Goal: Task Accomplishment & Management: Complete application form

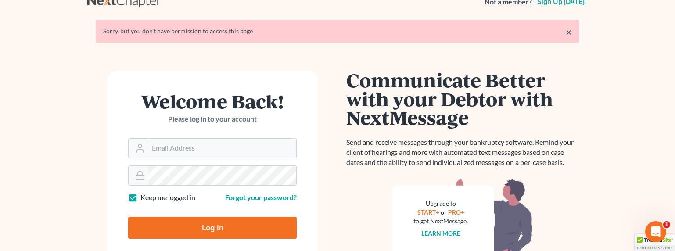
scroll to position [16, 0]
type input "sevan@gorginianlaw.com"
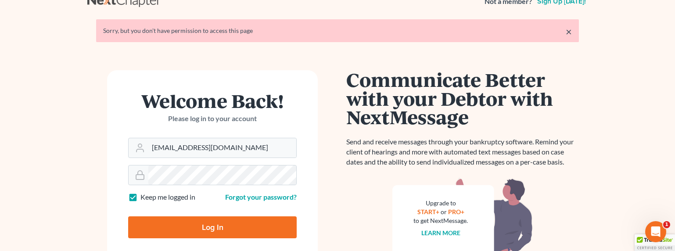
click at [207, 222] on input "Log In" at bounding box center [212, 227] width 169 height 22
type input "Thinking..."
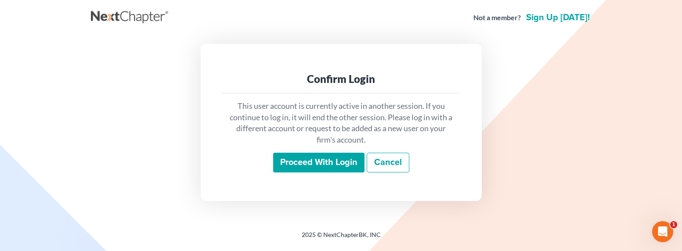
click at [286, 165] on input "Proceed with login" at bounding box center [318, 163] width 91 height 20
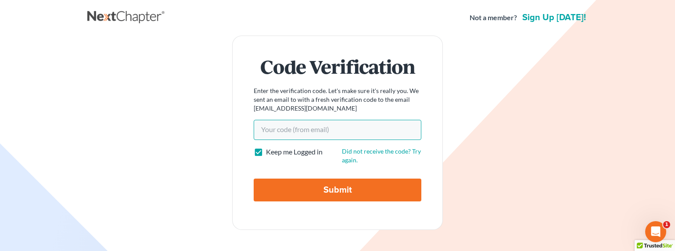
click at [292, 126] on input "Your code(from email)" at bounding box center [338, 130] width 168 height 20
drag, startPoint x: 272, startPoint y: 130, endPoint x: 228, endPoint y: 134, distance: 44.1
click at [228, 134] on div "Code Verification Enter the verification code. Let's make sure it's really you.…" at bounding box center [337, 133] width 491 height 194
drag, startPoint x: 268, startPoint y: 129, endPoint x: 231, endPoint y: 129, distance: 36.9
click at [231, 129] on div "Code Verification Enter the verification code. Let's make sure it's really you.…" at bounding box center [337, 133] width 491 height 194
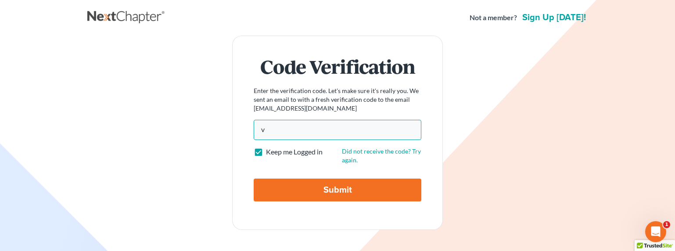
paste input "d5d458"
type input "d5d458"
click at [320, 186] on input "Submit" at bounding box center [338, 190] width 168 height 23
type input "Thinking..."
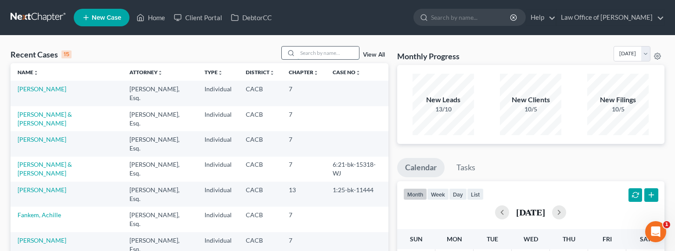
click at [323, 48] on input "search" at bounding box center [328, 53] width 61 height 13
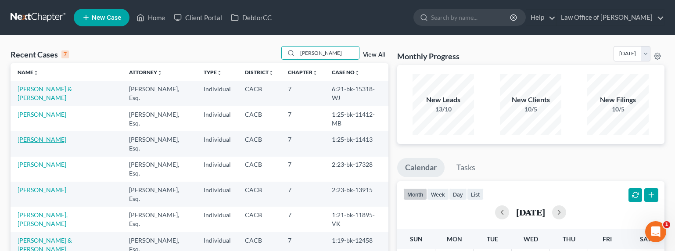
type input "juan"
click at [37, 136] on link "Zamora, Juan" at bounding box center [42, 139] width 49 height 7
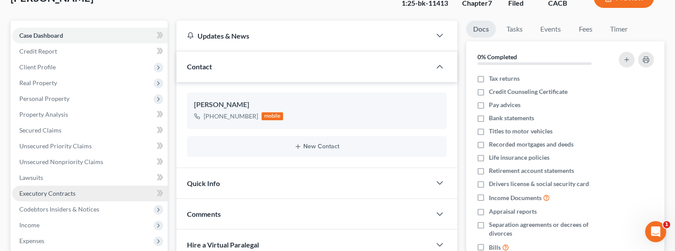
scroll to position [82, 0]
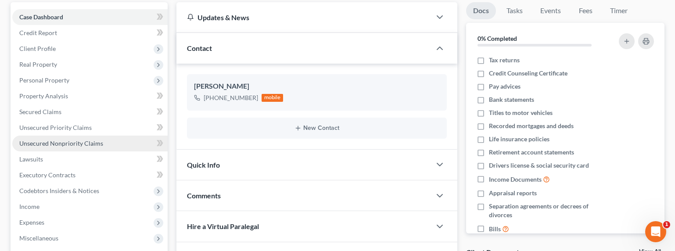
click at [82, 145] on span "Unsecured Nonpriority Claims" at bounding box center [61, 143] width 84 height 7
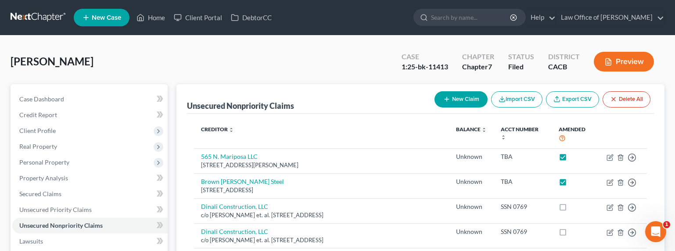
click at [458, 97] on button "New Claim" at bounding box center [460, 99] width 53 height 16
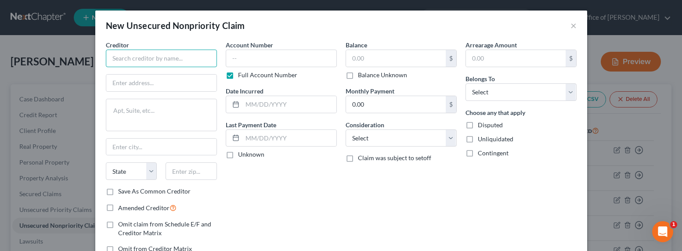
click at [151, 59] on input "text" at bounding box center [161, 59] width 111 height 18
type input "Hudson Insurance Company"
drag, startPoint x: 190, startPoint y: 57, endPoint x: 97, endPoint y: 57, distance: 93.0
click at [101, 58] on div "Creditor * Hudson Insurance Company State AL AK AR AZ CA CO CT DE DC FL GA GU H…" at bounding box center [161, 150] width 120 height 220
drag, startPoint x: 192, startPoint y: 58, endPoint x: 108, endPoint y: 53, distance: 84.0
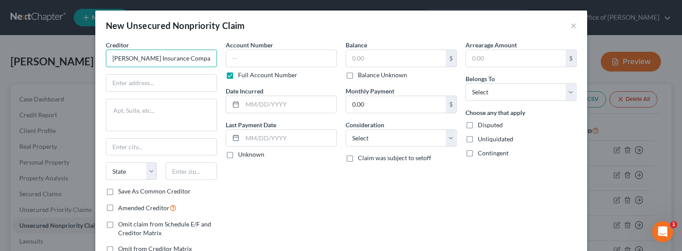
click at [108, 53] on input "Hudson Insurance Company" at bounding box center [161, 59] width 111 height 18
click at [150, 80] on input "text" at bounding box center [161, 83] width 110 height 17
type input "c/o"
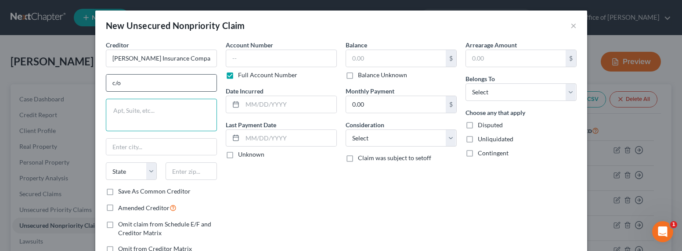
paste textarea "100 WILLIAM STREET, 5TH FLOOR NEW YORK, NY 10038"
type textarea "100 WILLIAM STREET, 5TH FLOOR NEW YORK, NY 10038"
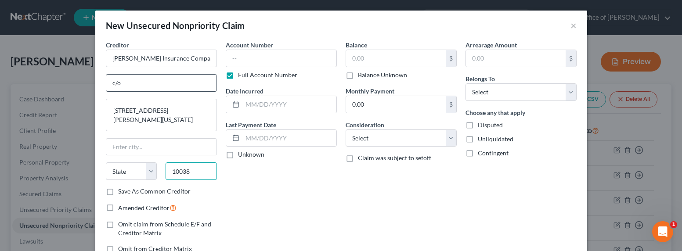
type input "10038"
type input "New York"
select select "35"
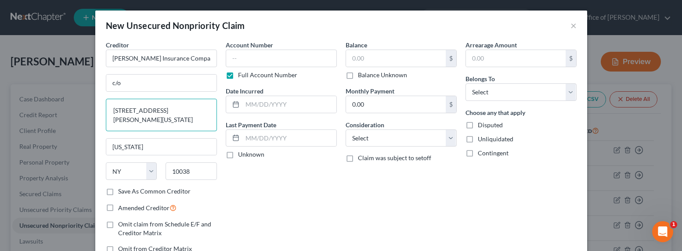
drag, startPoint x: 179, startPoint y: 120, endPoint x: 99, endPoint y: 119, distance: 80.7
click at [101, 119] on div "Creditor * Hudson Insurance Company c/o 100 WILLIAM STREET, 5TH FLOOR NEW YORK,…" at bounding box center [161, 150] width 120 height 220
type textarea "100 WILLIAM STREET, 5TH FLOOR"
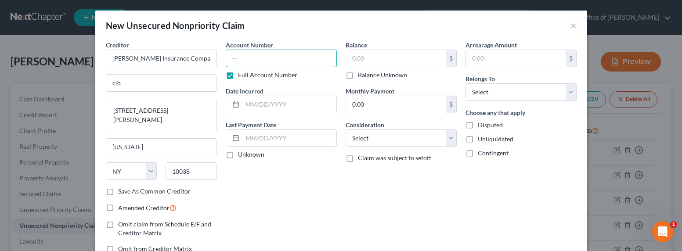
click at [294, 61] on input "text" at bounding box center [281, 59] width 111 height 18
type input "854854"
click at [280, 108] on input "text" at bounding box center [289, 104] width 94 height 17
click at [366, 75] on label "Balance Unknown" at bounding box center [382, 75] width 49 height 9
click at [366, 75] on input "Balance Unknown" at bounding box center [364, 74] width 6 height 6
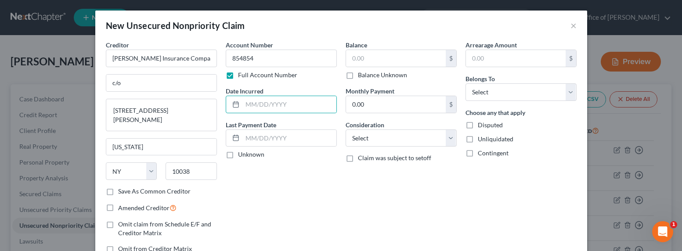
checkbox input "true"
type input "0.00"
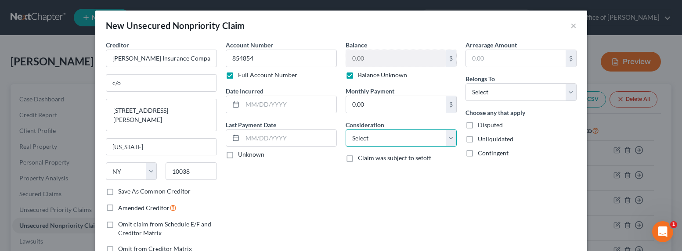
click at [390, 136] on select "Select Cable / Satellite Services Collection Agency Credit Card Debt Debt Couns…" at bounding box center [400, 138] width 111 height 18
click at [509, 95] on select "Select Debtor 1 Only Debtor 2 Only Debtor 1 And Debtor 2 Only At Least One Of T…" at bounding box center [520, 92] width 111 height 18
select select "0"
click at [465, 83] on select "Select Debtor 1 Only Debtor 2 Only Debtor 1 And Debtor 2 Only At Least One Of T…" at bounding box center [520, 92] width 111 height 18
click at [379, 136] on select "Select Cable / Satellite Services Collection Agency Credit Card Debt Debt Couns…" at bounding box center [400, 138] width 111 height 18
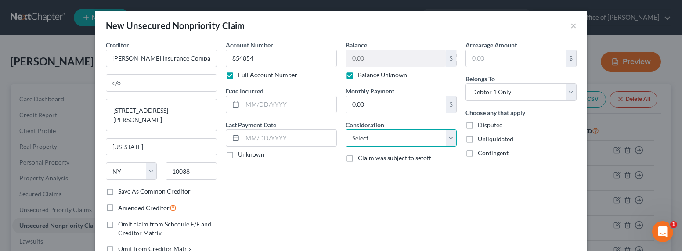
click at [384, 130] on select "Select Cable / Satellite Services Collection Agency Credit Card Debt Debt Couns…" at bounding box center [400, 138] width 111 height 18
select select "14"
click at [345, 129] on select "Select Cable / Satellite Services Collection Agency Credit Card Debt Debt Couns…" at bounding box center [400, 138] width 111 height 18
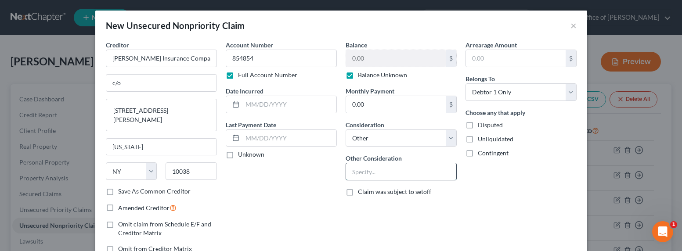
click at [367, 170] on input "text" at bounding box center [401, 171] width 110 height 17
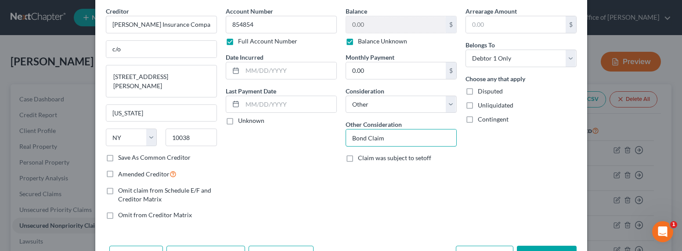
scroll to position [64, 0]
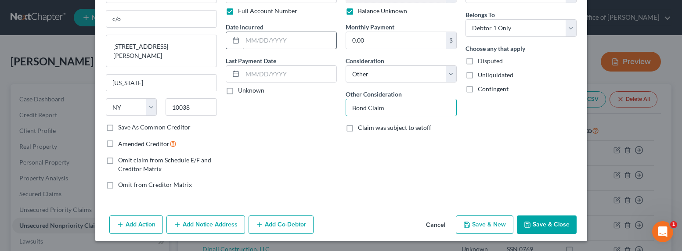
type input "Bond Claim"
click at [271, 45] on input "text" at bounding box center [289, 40] width 94 height 17
type input "2024-2025"
click at [235, 159] on div "Account Number 854854 Full Account Number Date Incurred 2024-2025 Last Payment …" at bounding box center [281, 86] width 120 height 220
click at [201, 222] on button "Add Notice Address" at bounding box center [205, 224] width 79 height 18
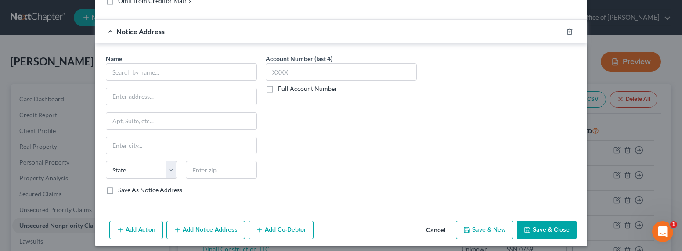
scroll to position [254, 0]
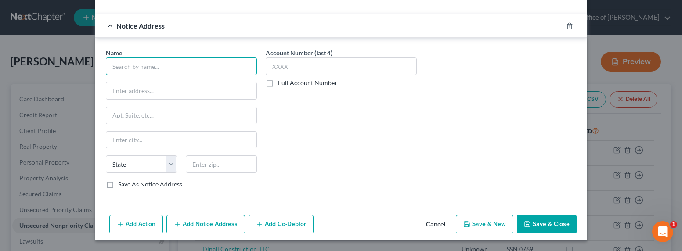
click at [136, 67] on input "text" at bounding box center [181, 66] width 151 height 18
type input "j"
type input "Contractors State License Board"
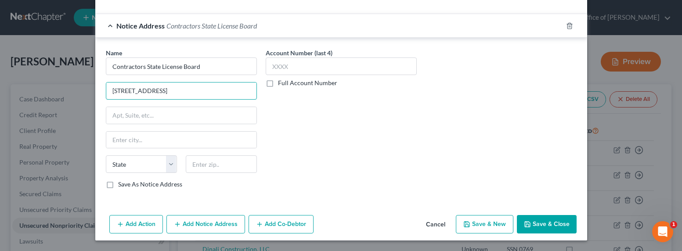
type input "9821 Business Park Drive"
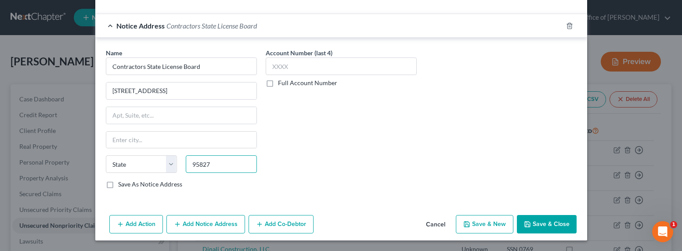
type input "95827"
type input "Sacramento"
select select "4"
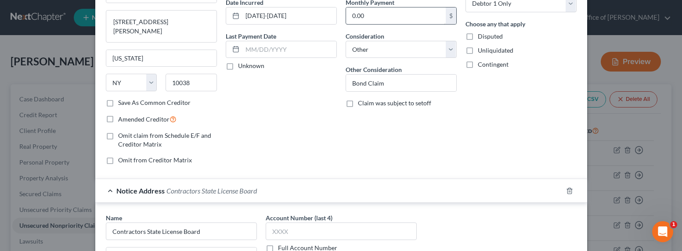
scroll to position [0, 0]
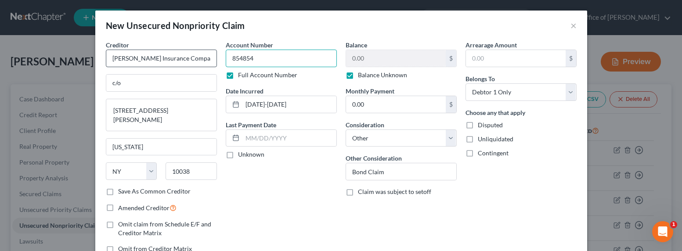
drag, startPoint x: 264, startPoint y: 60, endPoint x: 206, endPoint y: 55, distance: 58.2
click at [206, 55] on div "Creditor * Hudson Insurance Company c/o 100 WILLIAM STREET, 5TH FLOOR New York …" at bounding box center [340, 150] width 479 height 220
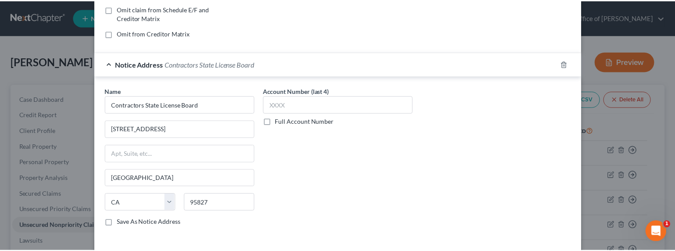
scroll to position [254, 0]
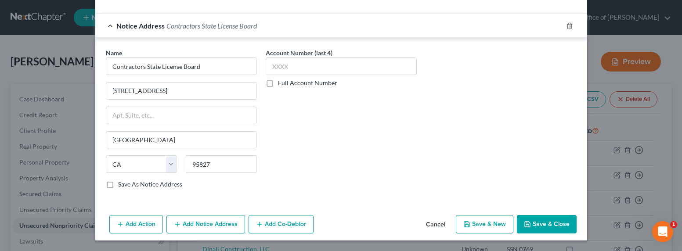
click at [294, 83] on label "Full Account Number" at bounding box center [307, 83] width 59 height 9
click at [287, 83] on input "Full Account Number" at bounding box center [284, 82] width 6 height 6
paste input "854854"
click at [290, 68] on input "text" at bounding box center [340, 66] width 151 height 18
type input "854854"
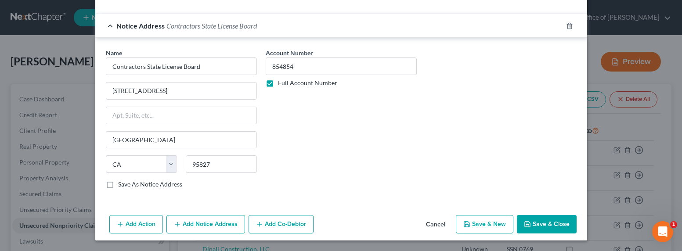
click at [531, 224] on button "Save & Close" at bounding box center [547, 224] width 60 height 18
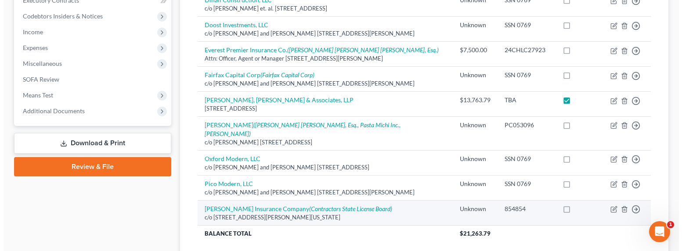
scroll to position [309, 0]
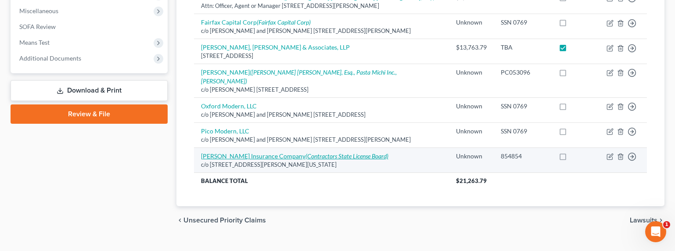
click at [305, 152] on icon "(Contractors State License Board)" at bounding box center [346, 155] width 83 height 7
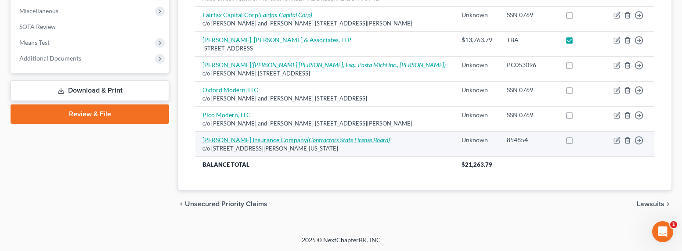
select select "35"
select select "14"
select select "0"
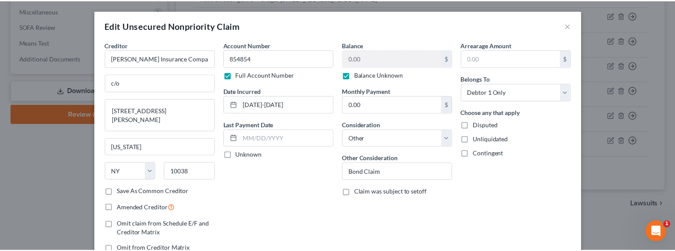
scroll to position [114, 0]
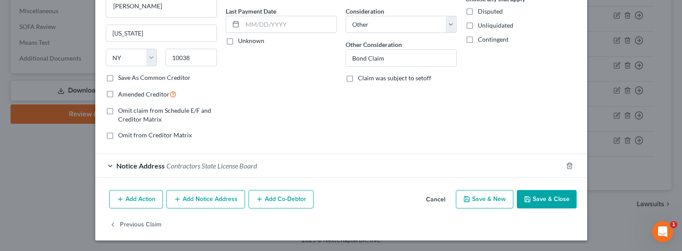
click at [554, 201] on button "Save & Close" at bounding box center [547, 199] width 60 height 18
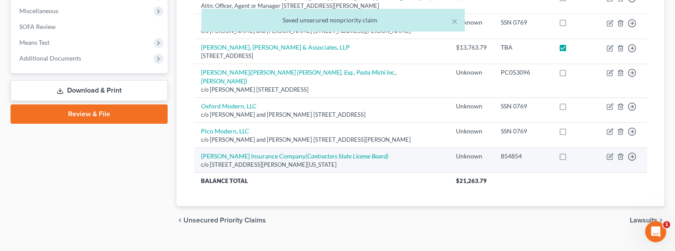
click at [571, 158] on label at bounding box center [571, 158] width 0 height 0
click at [574, 152] on input "checkbox" at bounding box center [577, 155] width 6 height 6
checkbox input "true"
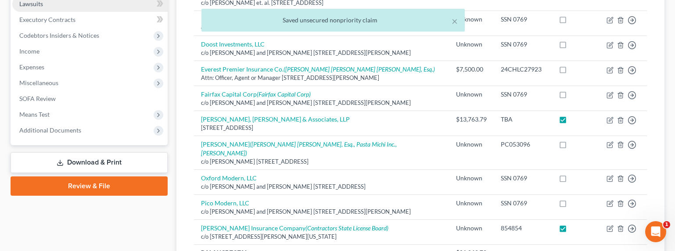
scroll to position [309, 0]
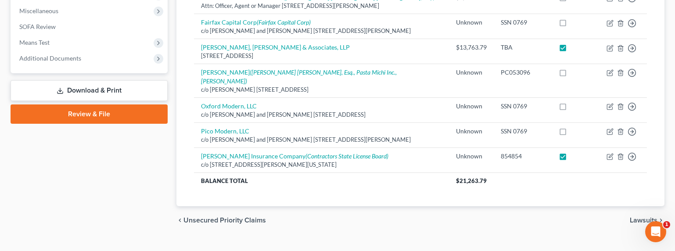
click at [73, 92] on link "Download & Print" at bounding box center [89, 90] width 157 height 21
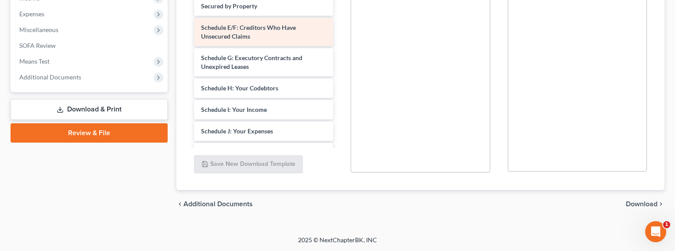
scroll to position [99, 0]
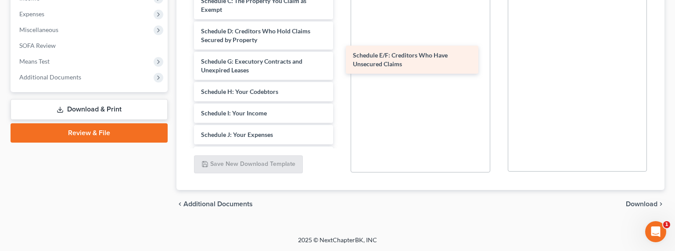
drag, startPoint x: 258, startPoint y: 66, endPoint x: 409, endPoint y: 60, distance: 151.5
click at [341, 60] on div "Schedule E/F: Creditors Who Have Unsecured Claims Verification-pdf Related-pdf …" at bounding box center [264, 85] width 154 height 550
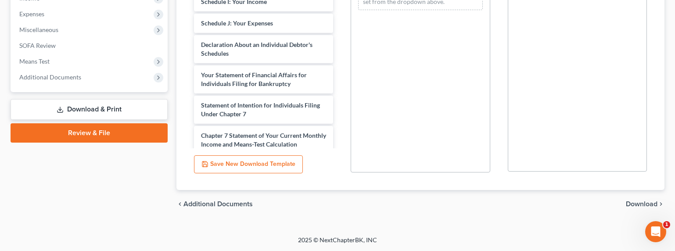
scroll to position [296, 0]
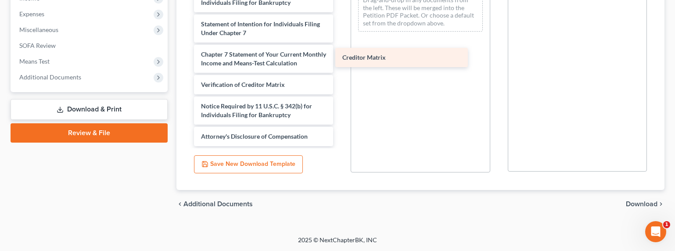
drag, startPoint x: 261, startPoint y: 86, endPoint x: 402, endPoint y: 56, distance: 144.5
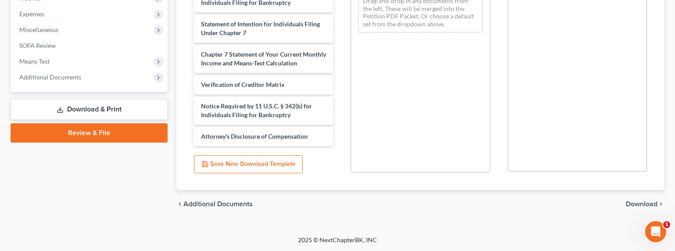
click at [645, 204] on span "Download" at bounding box center [642, 204] width 32 height 7
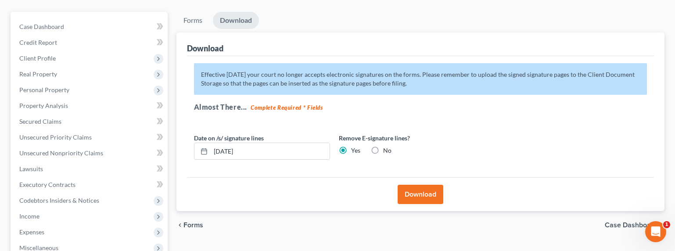
scroll to position [116, 0]
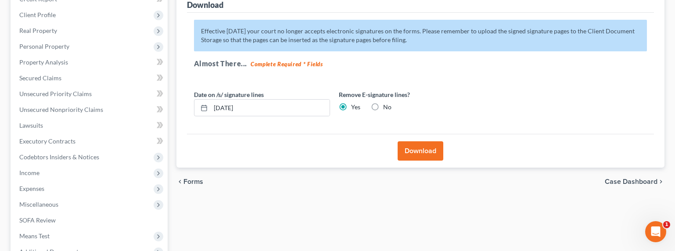
click at [426, 154] on button "Download" at bounding box center [421, 150] width 46 height 19
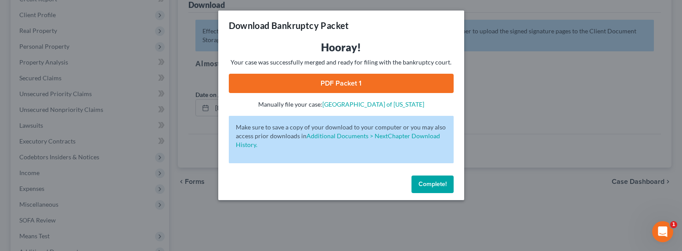
click at [348, 86] on link "PDF Packet 1" at bounding box center [341, 83] width 225 height 19
click at [189, 171] on div "Download Bankruptcy Packet Hooray! Your case was successfully merged and ready …" at bounding box center [341, 125] width 682 height 251
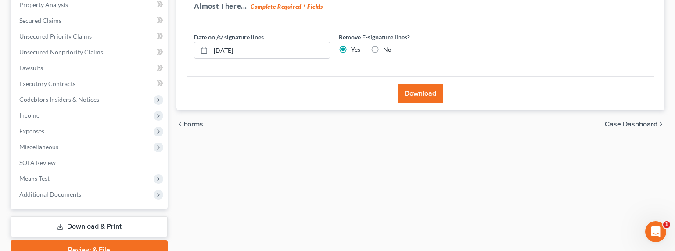
scroll to position [195, 0]
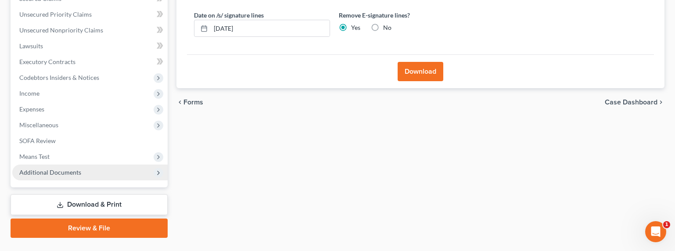
click at [57, 170] on span "Additional Documents" at bounding box center [50, 172] width 62 height 7
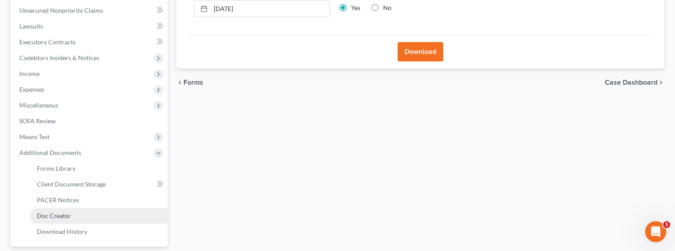
scroll to position [290, 0]
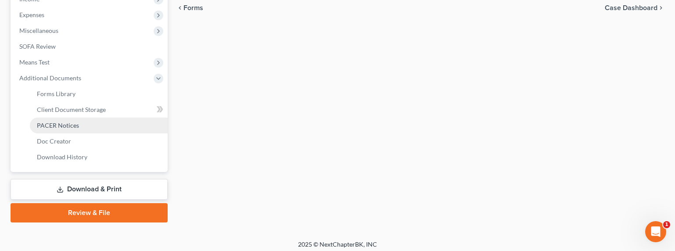
click at [63, 127] on span "PACER Notices" at bounding box center [58, 125] width 42 height 7
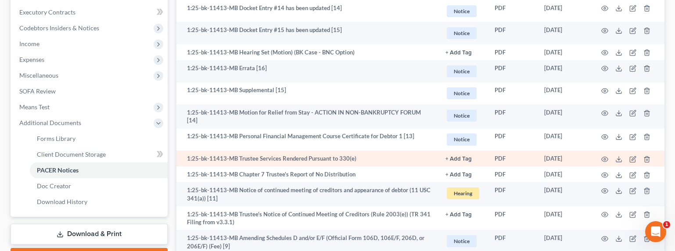
scroll to position [334, 0]
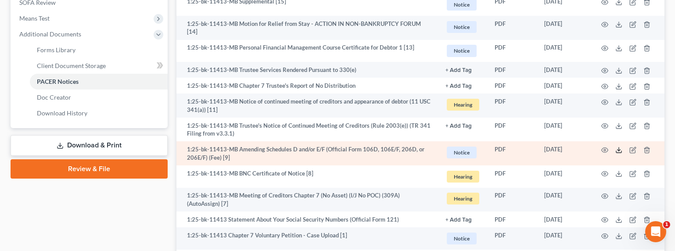
click at [618, 150] on polyline at bounding box center [618, 150] width 3 height 1
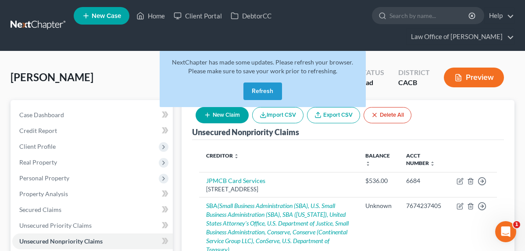
click at [41, 27] on link at bounding box center [39, 26] width 56 height 16
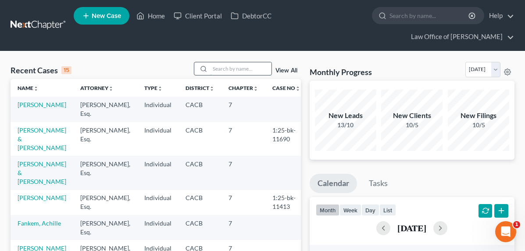
click at [237, 71] on input "search" at bounding box center [240, 68] width 61 height 13
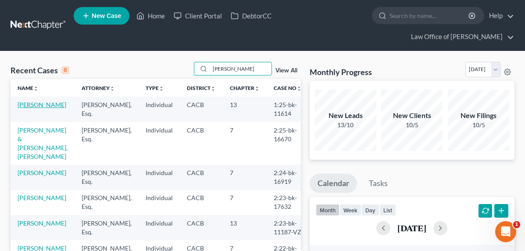
type input "armine"
click at [24, 108] on link "Sargsyan, Armine" at bounding box center [42, 104] width 49 height 7
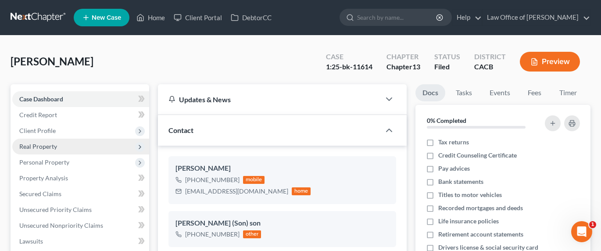
click at [44, 147] on span "Real Property" at bounding box center [38, 146] width 38 height 7
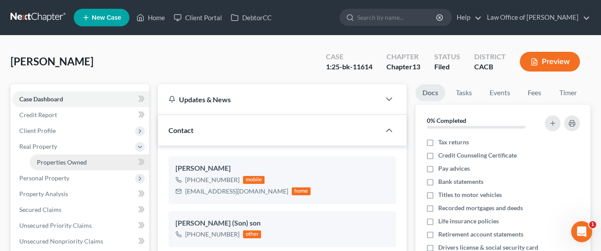
click at [62, 163] on span "Properties Owned" at bounding box center [62, 161] width 50 height 7
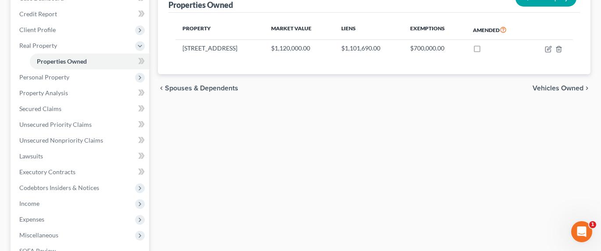
scroll to position [176, 0]
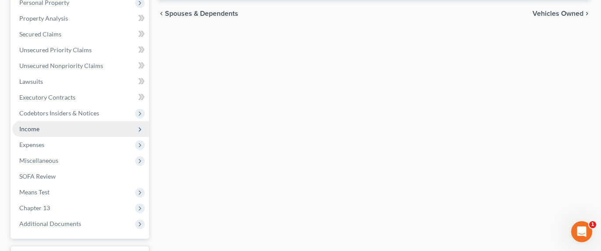
click at [31, 129] on span "Income" at bounding box center [29, 128] width 20 height 7
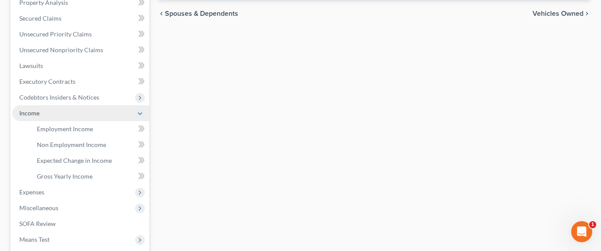
scroll to position [160, 0]
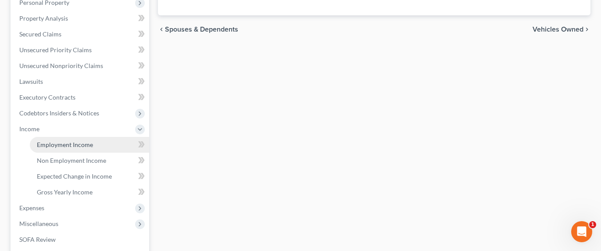
click at [79, 144] on span "Employment Income" at bounding box center [65, 144] width 56 height 7
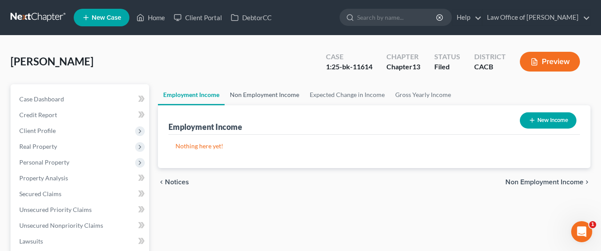
click at [273, 93] on link "Non Employment Income" at bounding box center [265, 94] width 80 height 21
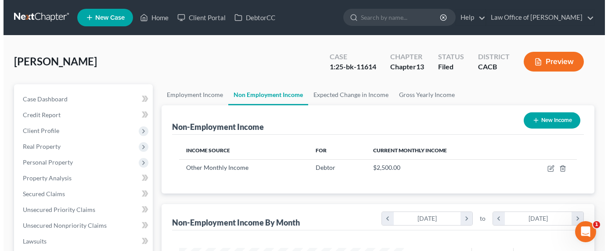
scroll to position [157, 242]
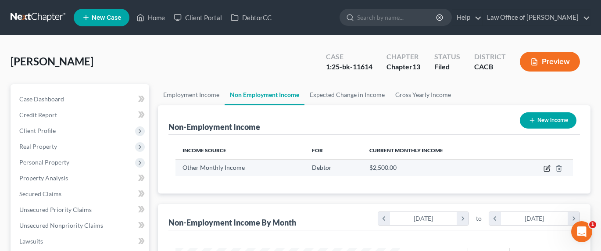
click at [531, 169] on icon "button" at bounding box center [547, 168] width 7 height 7
select select "13"
select select "0"
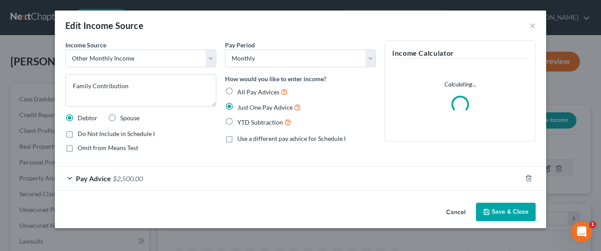
scroll to position [157, 245]
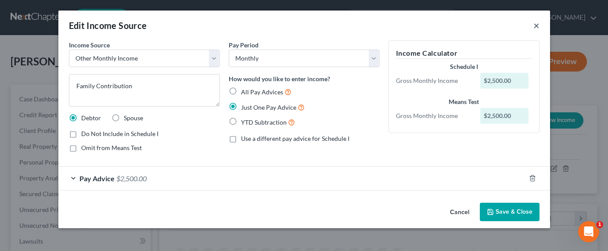
click at [531, 25] on button "×" at bounding box center [536, 25] width 6 height 11
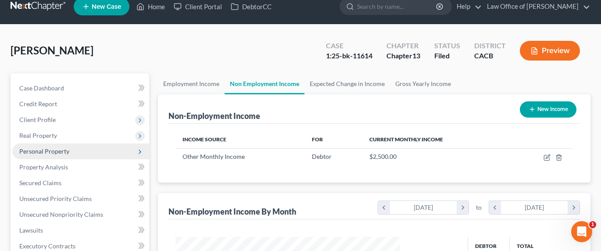
scroll to position [16, 0]
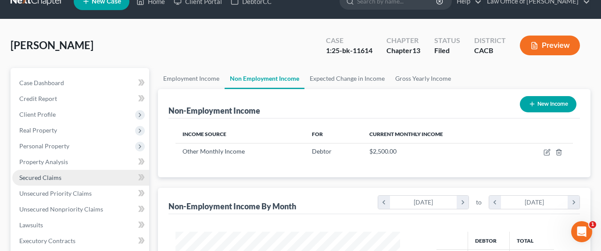
click at [46, 179] on span "Secured Claims" at bounding box center [40, 177] width 42 height 7
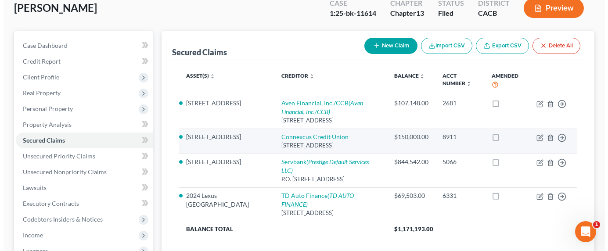
scroll to position [59, 0]
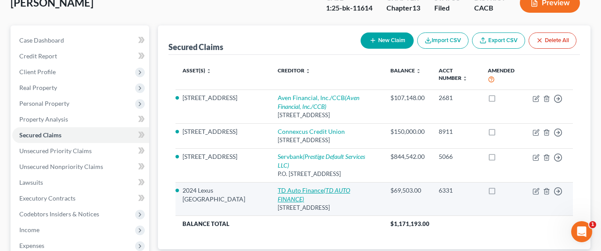
click at [286, 188] on link "TD Auto Finance (TD AUTO FINANCE)" at bounding box center [314, 195] width 72 height 16
select select "42"
select select "0"
select select "2"
select select "0"
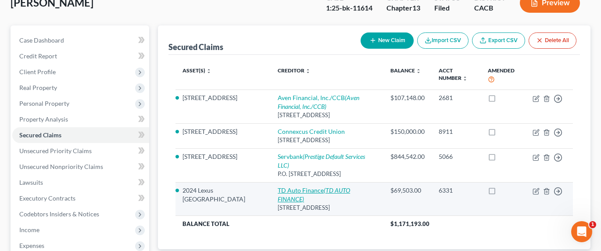
select select "0"
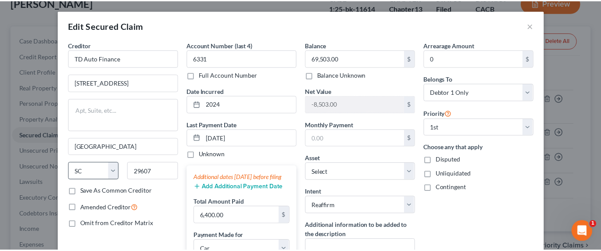
scroll to position [221, 0]
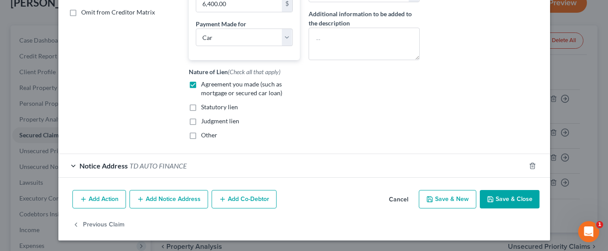
click at [512, 197] on button "Save & Close" at bounding box center [510, 199] width 60 height 18
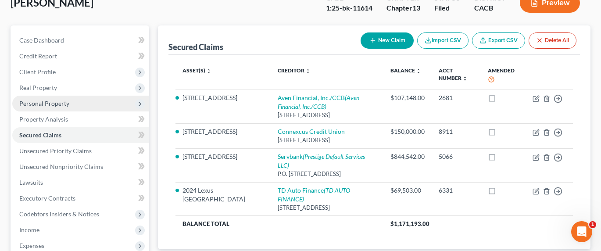
click at [44, 105] on span "Personal Property" at bounding box center [44, 103] width 50 height 7
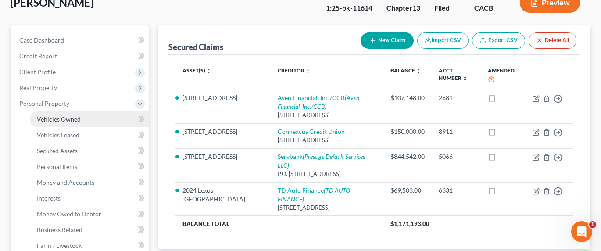
click at [52, 118] on span "Vehicles Owned" at bounding box center [59, 118] width 44 height 7
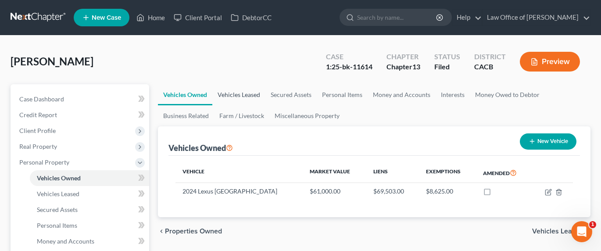
click at [244, 94] on link "Vehicles Leased" at bounding box center [238, 94] width 53 height 21
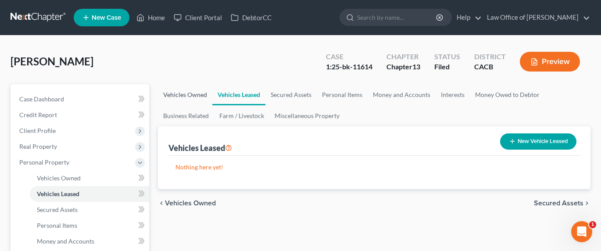
click at [175, 91] on link "Vehicles Owned" at bounding box center [185, 94] width 54 height 21
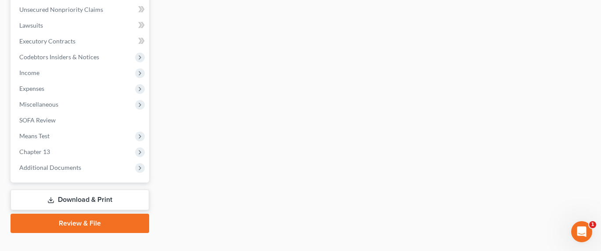
scroll to position [388, 0]
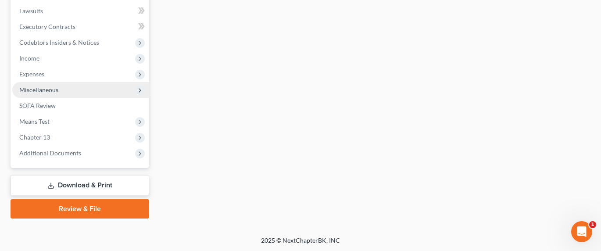
click at [33, 87] on span "Miscellaneous" at bounding box center [38, 89] width 39 height 7
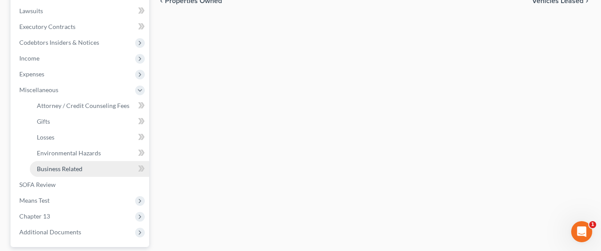
click at [47, 169] on span "Business Related" at bounding box center [60, 168] width 46 height 7
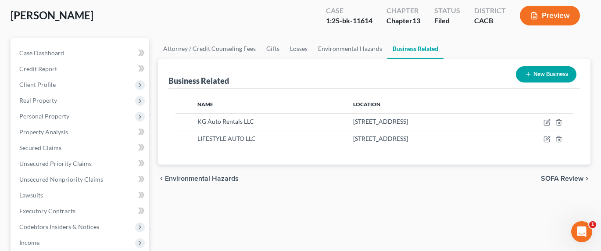
scroll to position [82, 0]
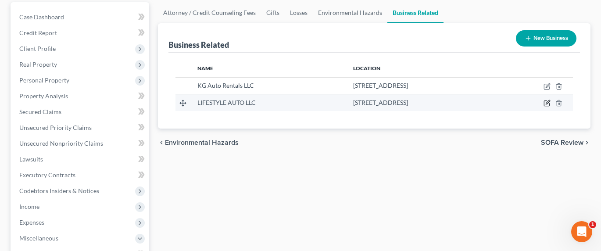
click at [531, 103] on icon "button" at bounding box center [548, 102] width 4 height 4
select select "officer"
select select "4"
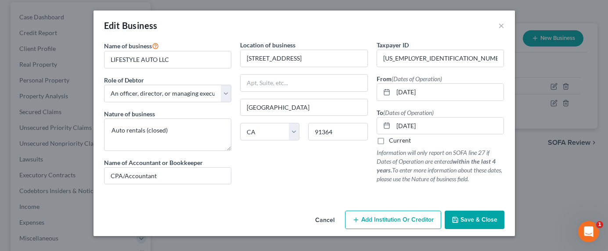
click at [478, 217] on span "Save & Close" at bounding box center [478, 219] width 37 height 7
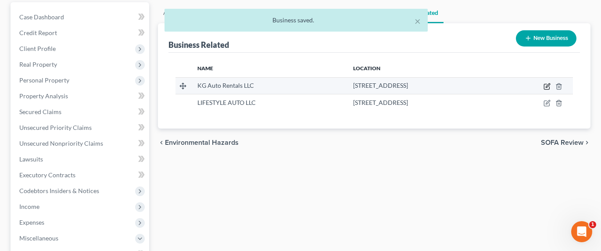
click at [531, 84] on icon "button" at bounding box center [546, 86] width 5 height 5
select select "officer"
select select "4"
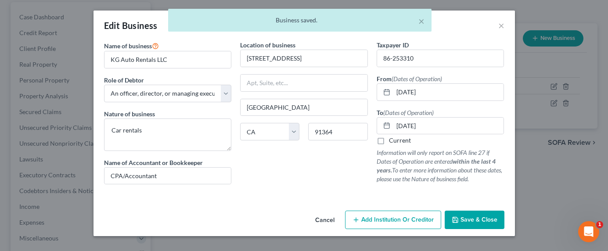
click at [488, 218] on span "Save & Close" at bounding box center [478, 219] width 37 height 7
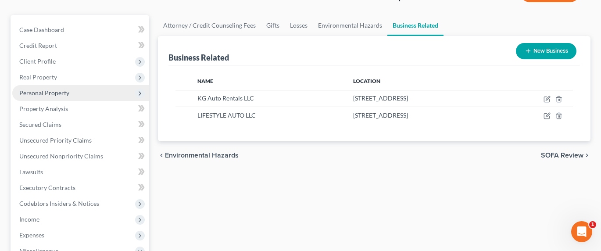
scroll to position [63, 0]
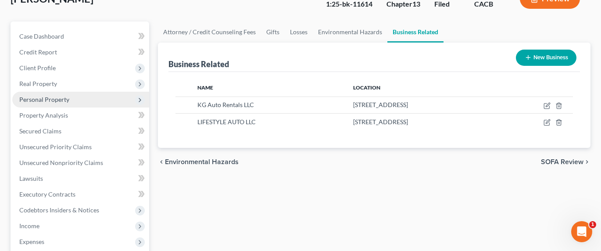
click at [38, 97] on span "Personal Property" at bounding box center [44, 99] width 50 height 7
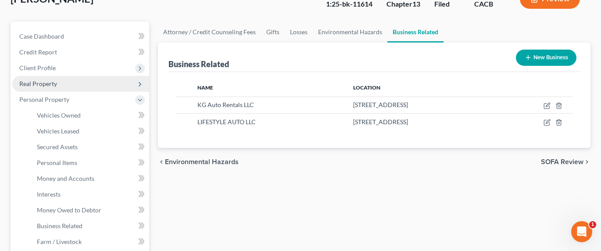
click at [38, 82] on span "Real Property" at bounding box center [38, 83] width 38 height 7
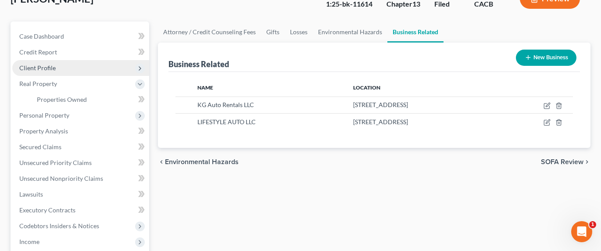
click at [41, 69] on span "Client Profile" at bounding box center [37, 67] width 36 height 7
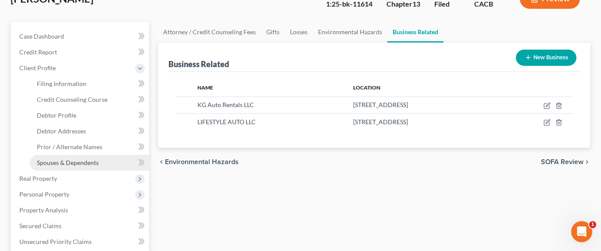
click at [71, 158] on link "Spouses & Dependents" at bounding box center [89, 163] width 119 height 16
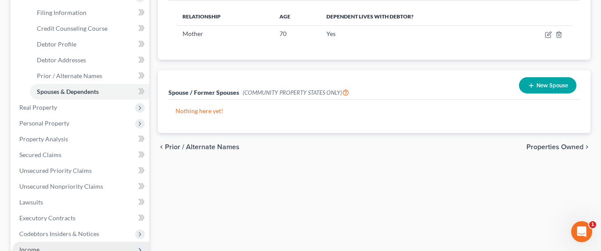
scroll to position [169, 0]
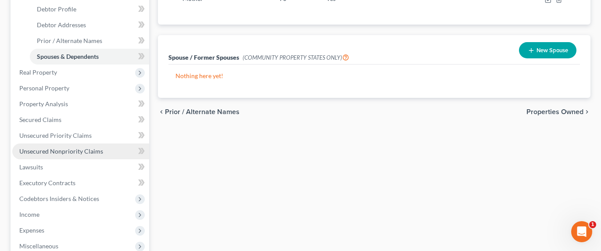
click at [68, 152] on span "Unsecured Nonpriority Claims" at bounding box center [61, 150] width 84 height 7
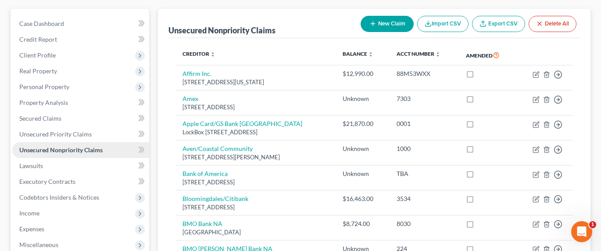
scroll to position [97, 0]
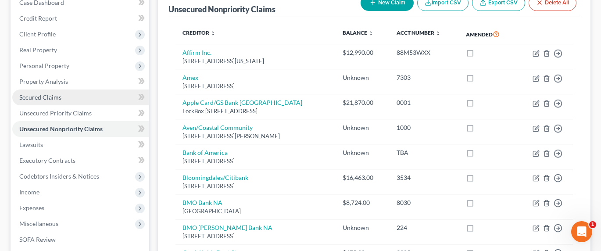
click at [30, 98] on span "Secured Claims" at bounding box center [40, 96] width 42 height 7
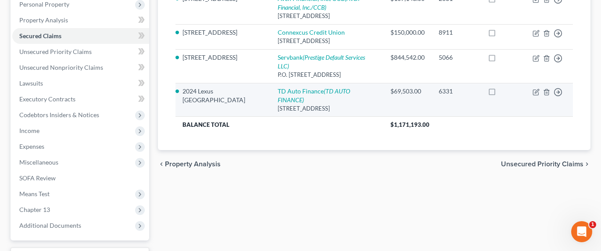
scroll to position [106, 0]
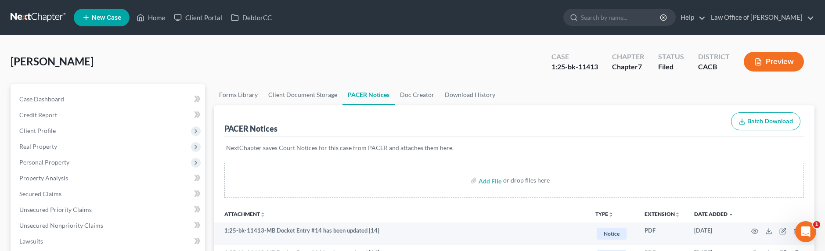
click at [32, 13] on link at bounding box center [39, 18] width 56 height 16
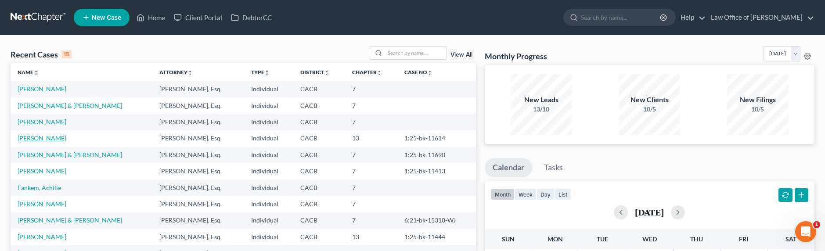
click at [39, 138] on link "[PERSON_NAME]" at bounding box center [42, 137] width 49 height 7
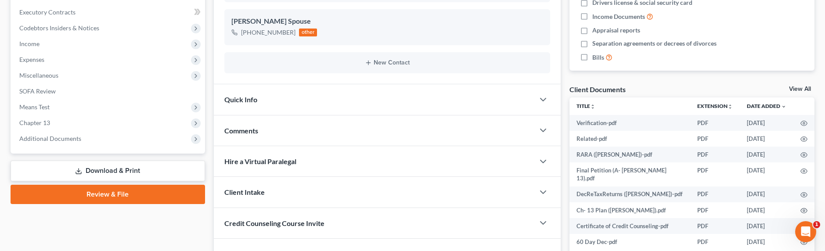
scroll to position [296, 0]
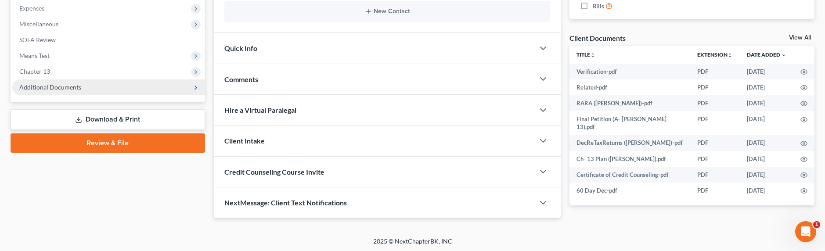
click at [46, 86] on span "Additional Documents" at bounding box center [50, 86] width 62 height 7
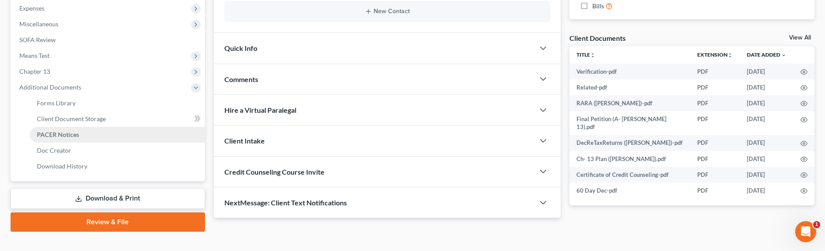
click at [54, 133] on span "PACER Notices" at bounding box center [58, 134] width 42 height 7
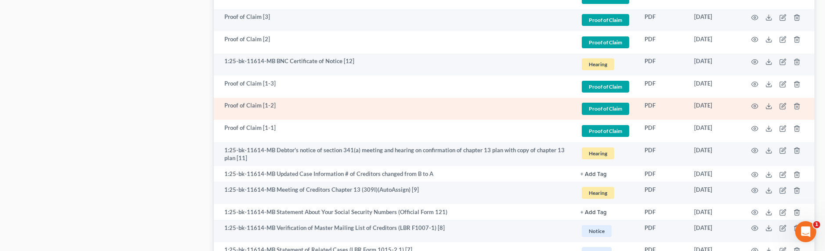
scroll to position [1190, 0]
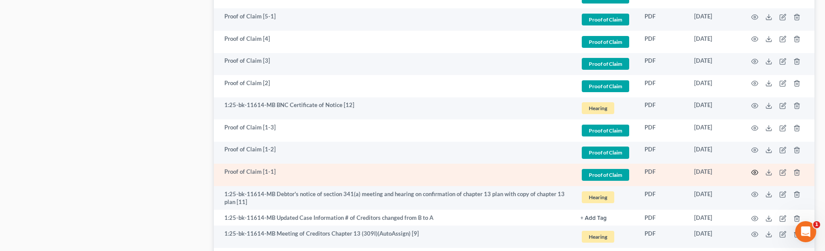
click at [756, 172] on icon "button" at bounding box center [754, 172] width 7 height 7
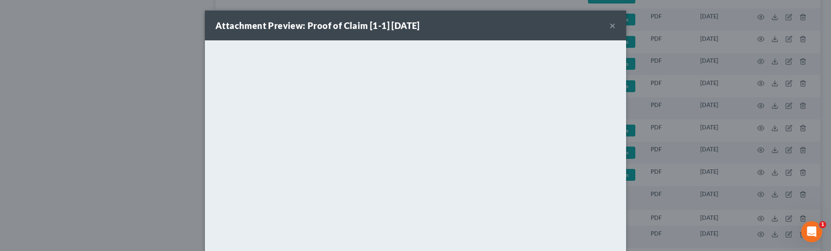
click at [721, 161] on div "Attachment Preview: Proof of Claim [1-1] 09/03/2025 × <object ng-attr-data='htt…" at bounding box center [415, 125] width 831 height 251
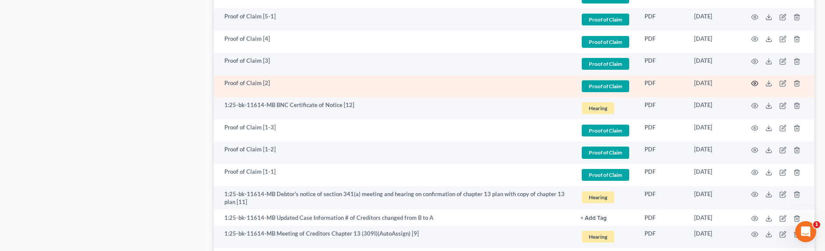
click at [753, 82] on circle "button" at bounding box center [754, 83] width 2 height 2
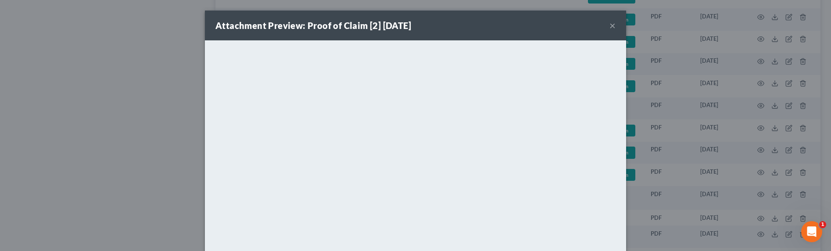
click at [673, 133] on div "Attachment Preview: Proof of Claim [2] 09/05/2025 × <object ng-attr-data='https…" at bounding box center [415, 125] width 831 height 251
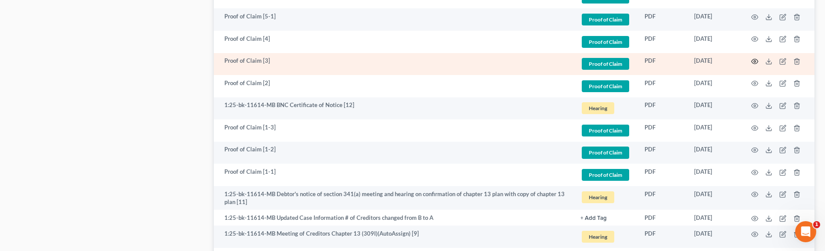
click at [754, 60] on icon "button" at bounding box center [754, 61] width 7 height 7
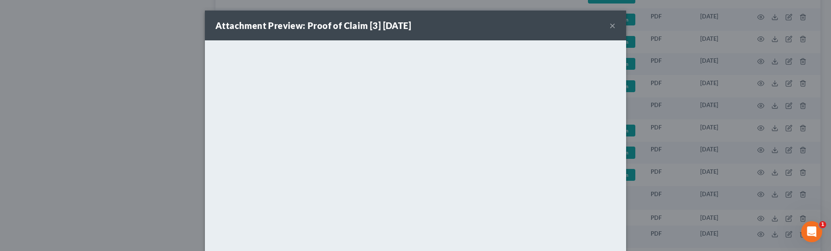
click at [742, 126] on div "Attachment Preview: Proof of Claim [3] 09/08/2025 × <object ng-attr-data='https…" at bounding box center [415, 125] width 831 height 251
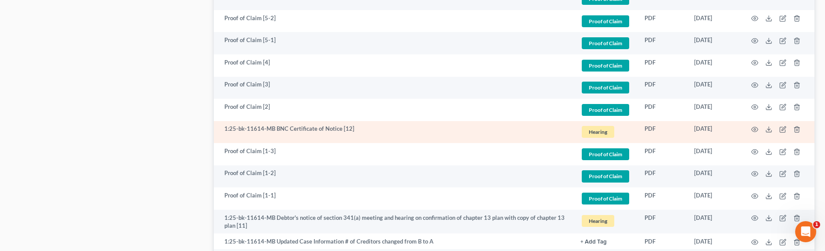
scroll to position [1115, 0]
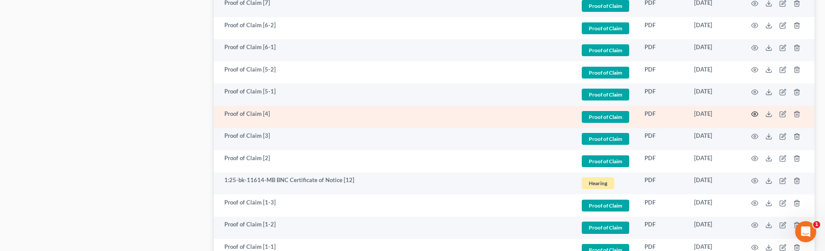
click at [753, 115] on icon "button" at bounding box center [754, 114] width 7 height 7
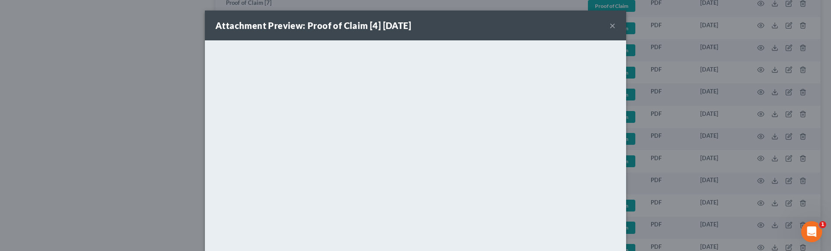
drag, startPoint x: 763, startPoint y: 126, endPoint x: 732, endPoint y: 125, distance: 30.8
click at [762, 126] on div "Attachment Preview: Proof of Claim [4] 09/09/2025 × <object ng-attr-data='https…" at bounding box center [415, 125] width 831 height 251
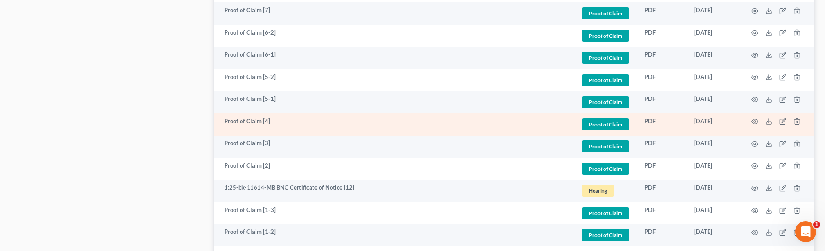
scroll to position [1098, 0]
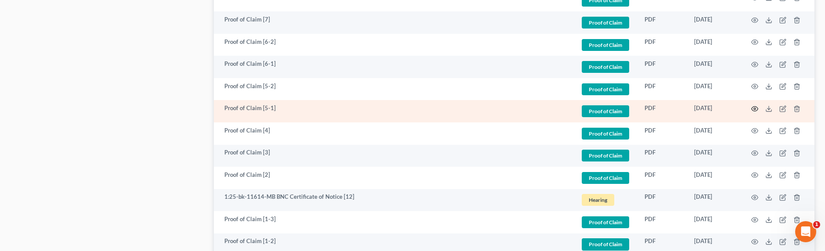
click at [753, 108] on circle "button" at bounding box center [754, 109] width 2 height 2
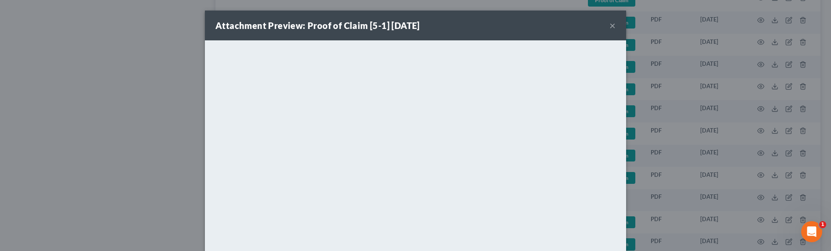
click at [701, 115] on div "Attachment Preview: Proof of Claim [5-1] 09/12/2025 × <object ng-attr-data='htt…" at bounding box center [415, 125] width 831 height 251
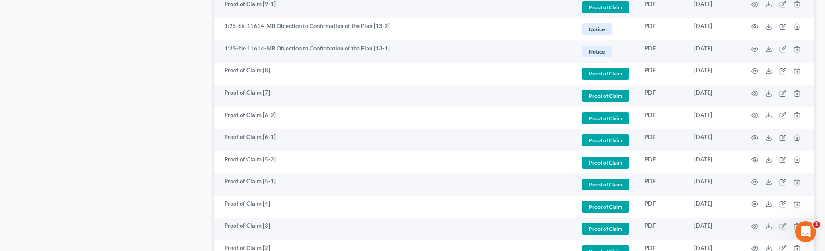
scroll to position [1009, 0]
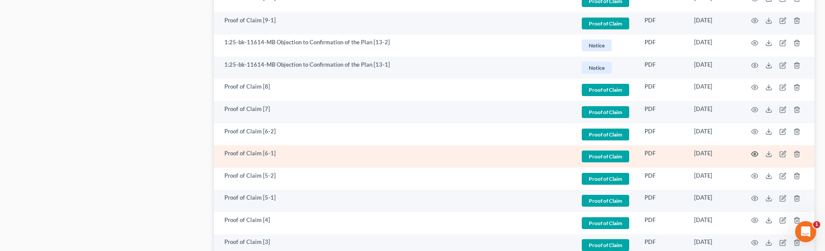
click at [751, 151] on icon "button" at bounding box center [754, 154] width 7 height 7
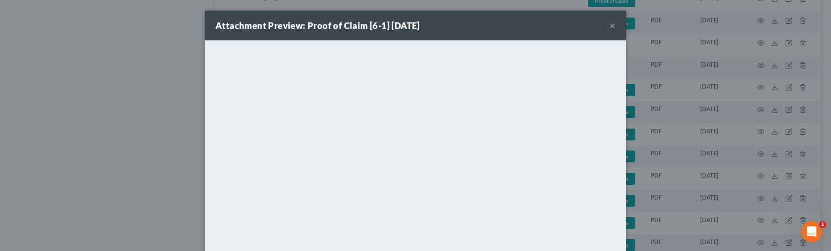
click at [717, 153] on div "Attachment Preview: Proof of Claim [6-1] 09/12/2025 × <object ng-attr-data='htt…" at bounding box center [415, 125] width 831 height 251
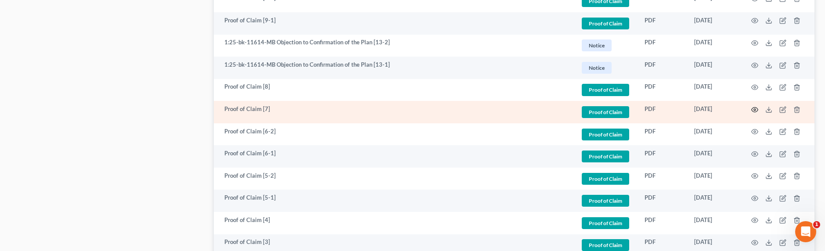
click at [755, 110] on icon "button" at bounding box center [754, 109] width 7 height 7
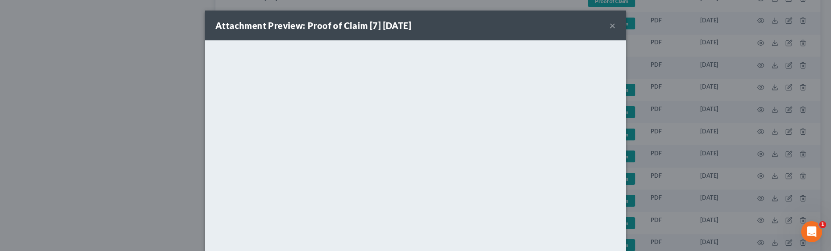
drag, startPoint x: 610, startPoint y: 25, endPoint x: 607, endPoint y: 29, distance: 5.7
click at [610, 25] on button "×" at bounding box center [613, 25] width 6 height 11
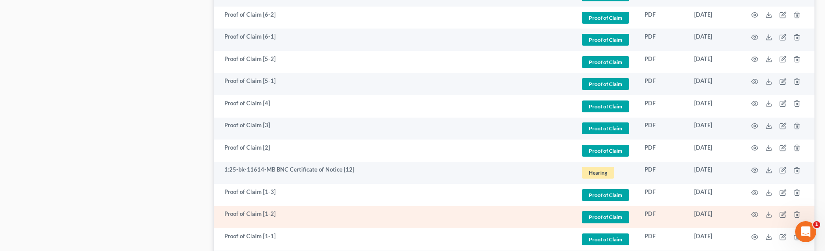
scroll to position [1180, 0]
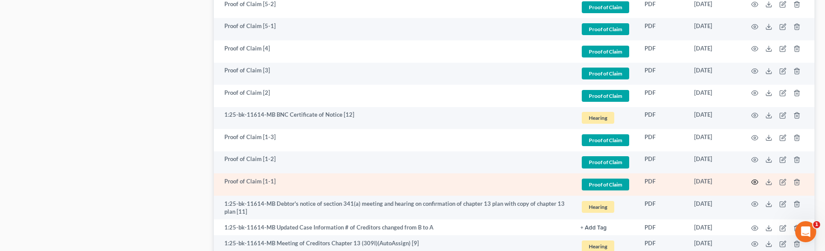
click at [754, 181] on circle "button" at bounding box center [754, 182] width 2 height 2
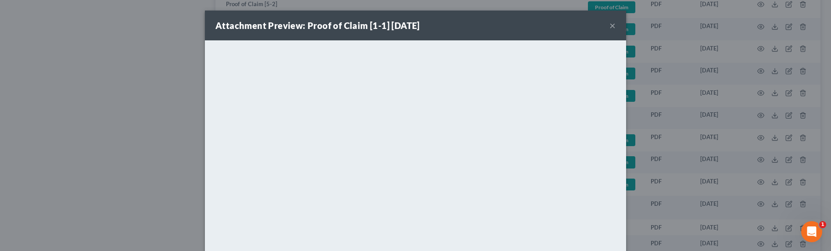
click at [672, 164] on div "Attachment Preview: Proof of Claim [1-1] 09/03/2025 × <object ng-attr-data='htt…" at bounding box center [415, 125] width 831 height 251
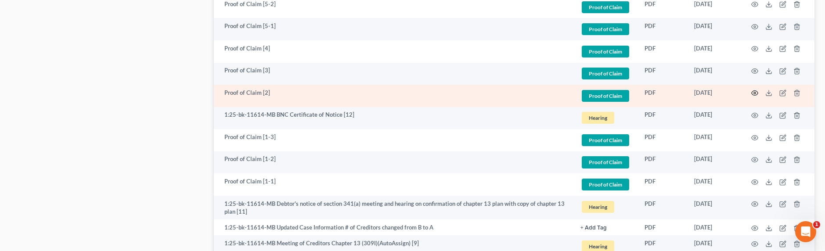
click at [753, 93] on icon "button" at bounding box center [754, 93] width 7 height 7
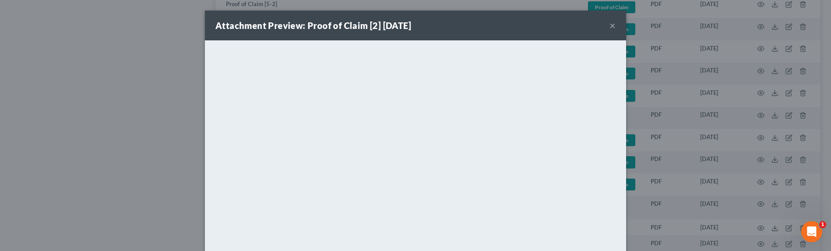
click at [733, 150] on div "Attachment Preview: Proof of Claim [2] 09/05/2025 × <object ng-attr-data='https…" at bounding box center [415, 125] width 831 height 251
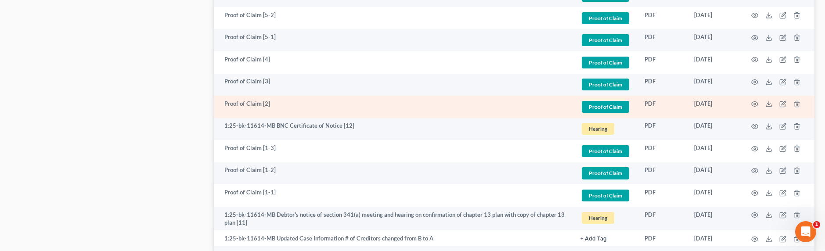
scroll to position [1164, 0]
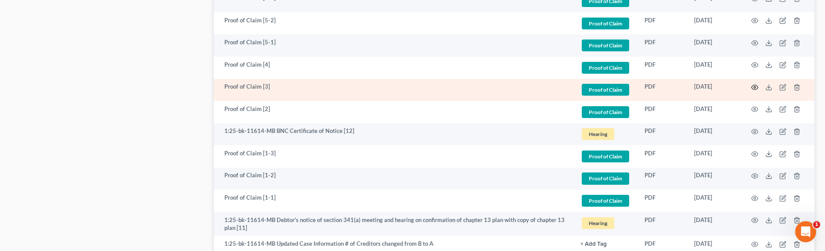
click at [753, 86] on icon "button" at bounding box center [754, 87] width 7 height 7
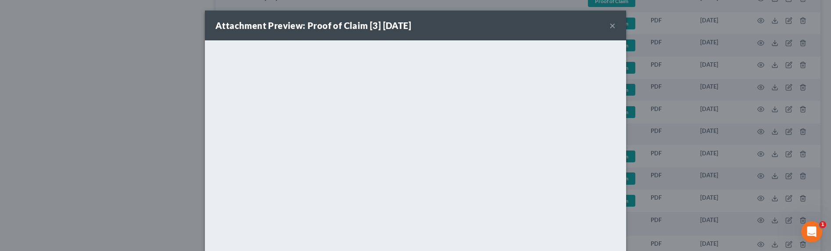
click at [672, 141] on div "Attachment Preview: Proof of Claim [3] 09/08/2025 × <object ng-attr-data='https…" at bounding box center [415, 125] width 831 height 251
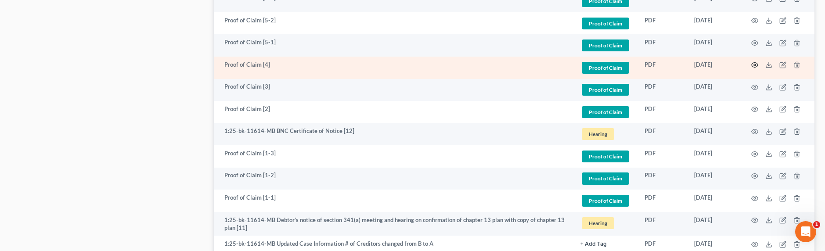
click at [752, 65] on icon "button" at bounding box center [754, 64] width 7 height 7
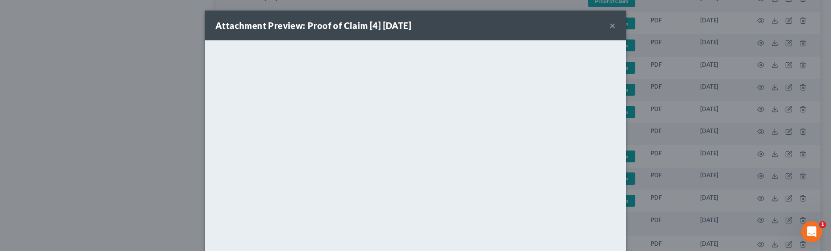
click at [707, 152] on div "Attachment Preview: Proof of Claim [4] 09/09/2025 × <object ng-attr-data='https…" at bounding box center [415, 125] width 831 height 251
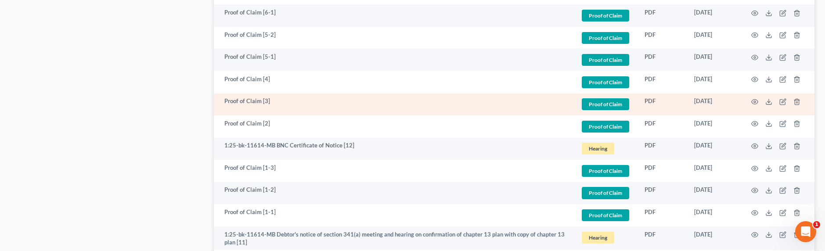
scroll to position [1143, 0]
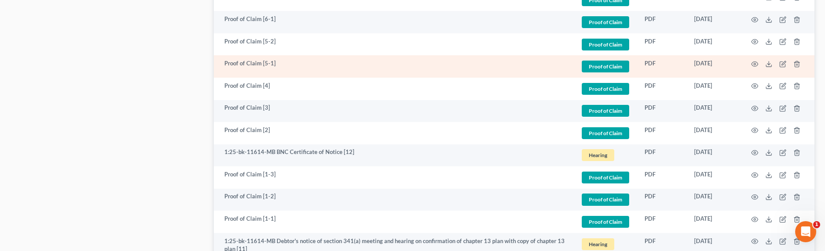
click at [749, 64] on td at bounding box center [777, 66] width 74 height 22
click at [753, 65] on circle "button" at bounding box center [754, 64] width 2 height 2
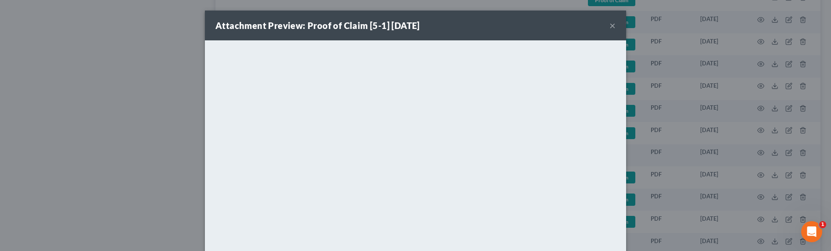
click at [703, 140] on div "Attachment Preview: Proof of Claim [5-1] 09/12/2025 × <object ng-attr-data='htt…" at bounding box center [415, 125] width 831 height 251
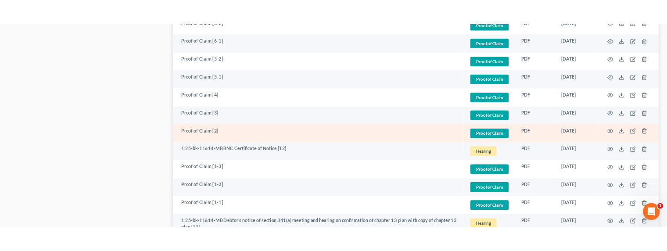
scroll to position [1141, 0]
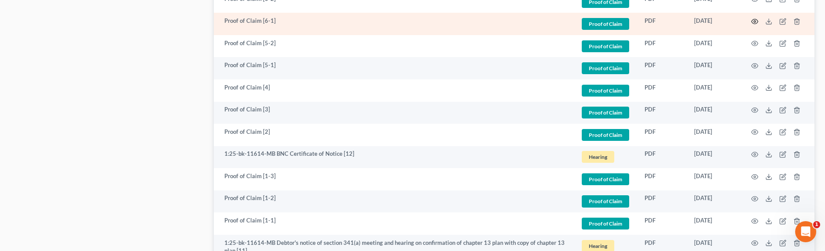
click at [756, 21] on icon "button" at bounding box center [754, 21] width 7 height 7
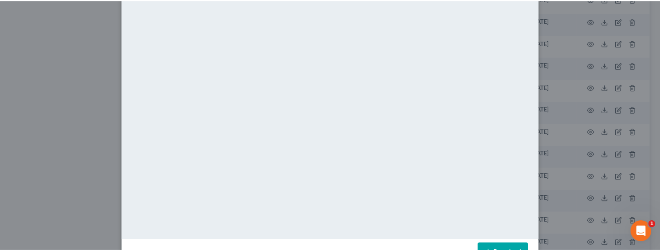
scroll to position [0, 0]
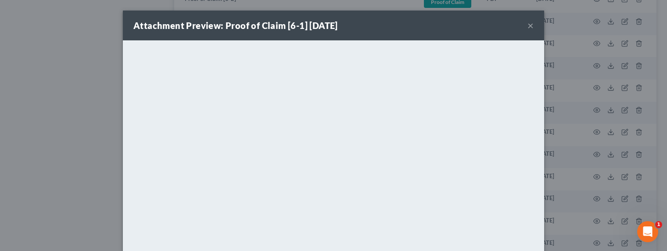
click at [529, 25] on button "×" at bounding box center [530, 25] width 6 height 11
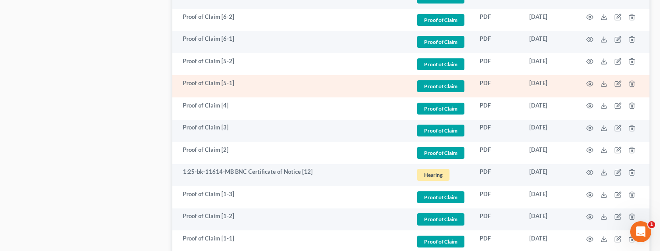
scroll to position [1050, 0]
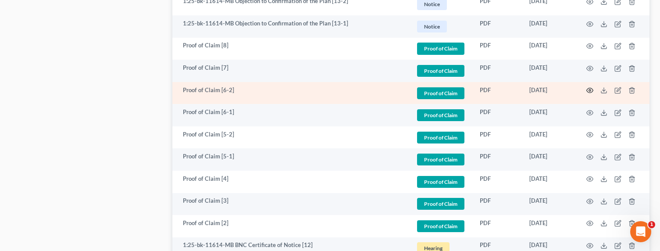
click at [591, 90] on circle "button" at bounding box center [590, 91] width 2 height 2
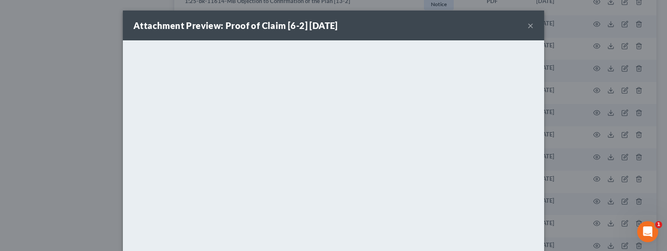
click at [583, 113] on div "Attachment Preview: Proof of Claim [6-2] 09/12/2025 × <object ng-attr-data='htt…" at bounding box center [333, 125] width 667 height 251
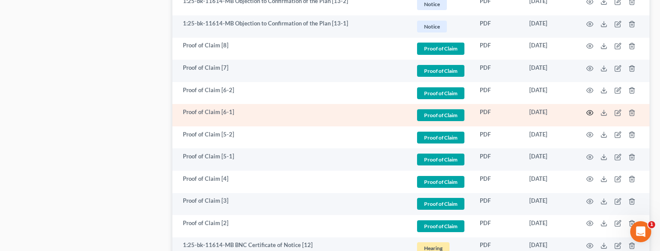
click at [592, 112] on icon "button" at bounding box center [590, 112] width 7 height 7
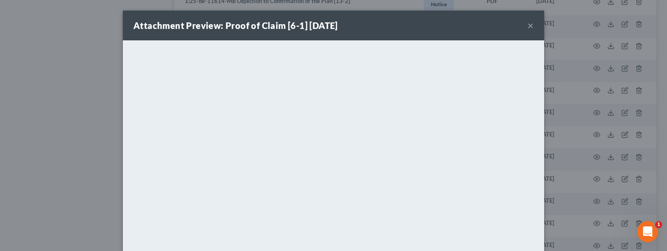
click at [527, 24] on button "×" at bounding box center [530, 25] width 6 height 11
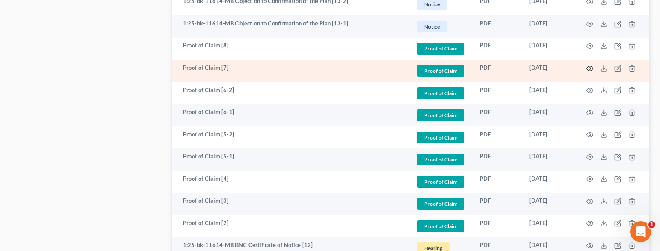
click at [588, 68] on icon "button" at bounding box center [590, 68] width 7 height 7
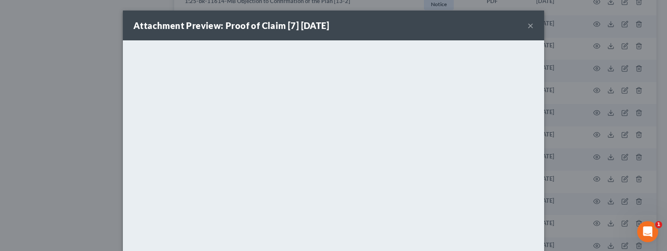
click at [563, 126] on div "Attachment Preview: Proof of Claim [7] 09/15/2025 × <object ng-attr-data='https…" at bounding box center [333, 125] width 667 height 251
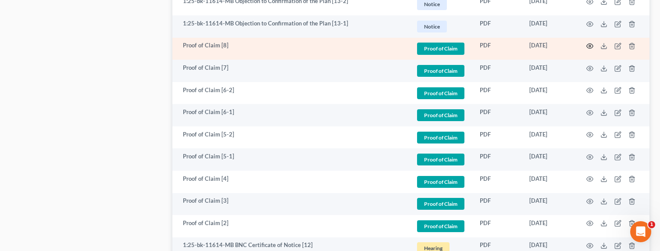
click at [592, 47] on icon "button" at bounding box center [590, 46] width 7 height 7
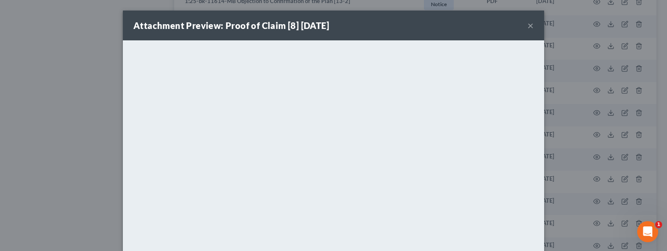
drag, startPoint x: 528, startPoint y: 26, endPoint x: 525, endPoint y: 29, distance: 5.0
click at [528, 26] on button "×" at bounding box center [530, 25] width 6 height 11
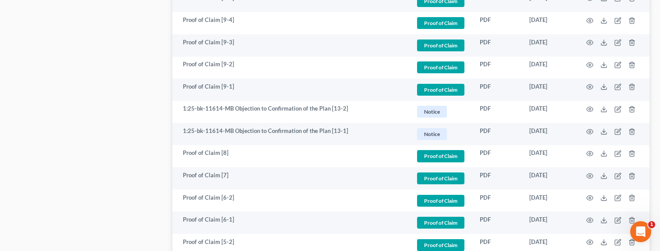
scroll to position [923, 0]
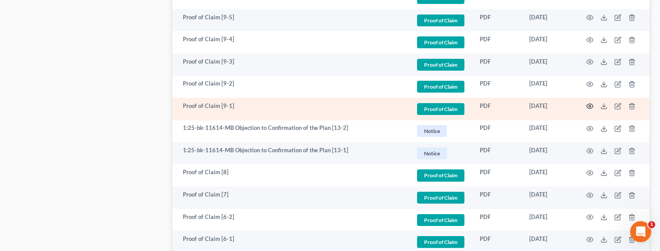
click at [590, 108] on icon "button" at bounding box center [590, 106] width 7 height 7
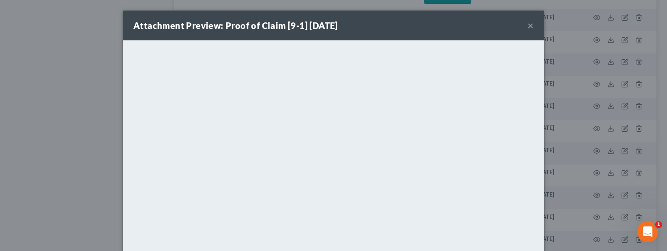
click at [571, 132] on div "Attachment Preview: Proof of Claim [9-1] 09/18/2025 × <object ng-attr-data='htt…" at bounding box center [333, 125] width 667 height 251
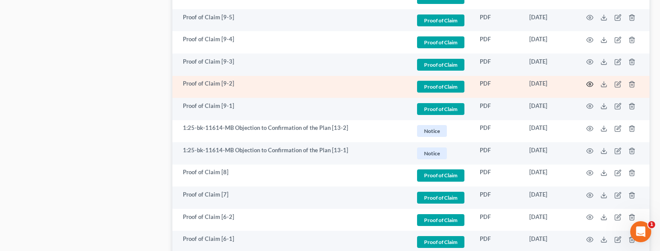
click at [589, 83] on circle "button" at bounding box center [590, 84] width 2 height 2
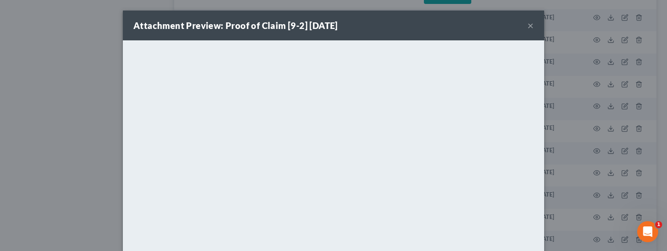
click at [528, 26] on button "×" at bounding box center [530, 25] width 6 height 11
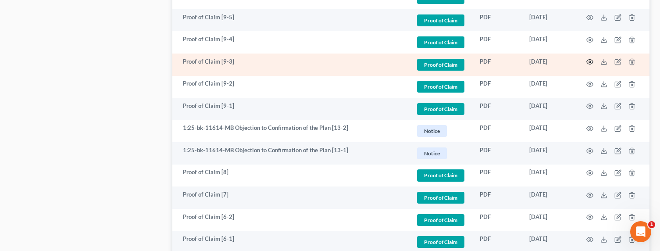
click at [590, 61] on circle "button" at bounding box center [590, 62] width 2 height 2
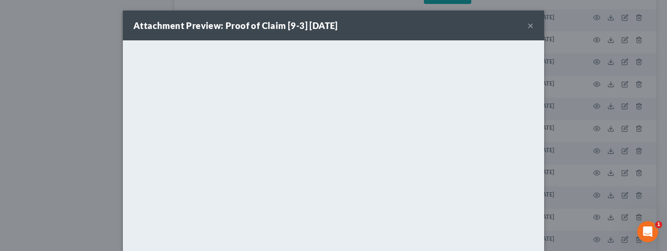
drag, startPoint x: 528, startPoint y: 26, endPoint x: 523, endPoint y: 31, distance: 7.4
click at [528, 25] on button "×" at bounding box center [530, 25] width 6 height 11
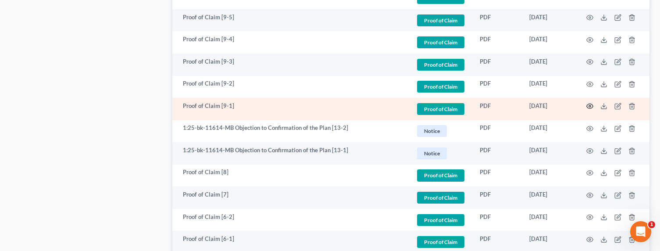
click at [592, 106] on icon "button" at bounding box center [590, 106] width 7 height 7
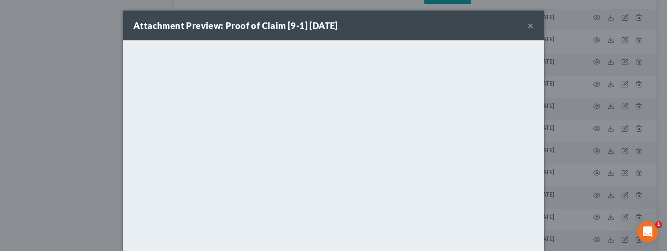
click at [527, 28] on button "×" at bounding box center [530, 25] width 6 height 11
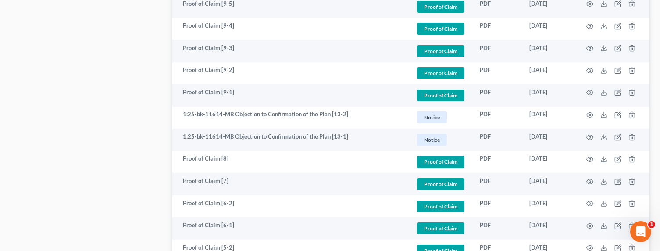
scroll to position [943, 0]
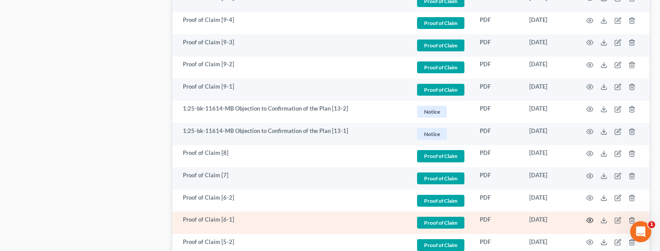
click at [592, 219] on icon "button" at bounding box center [590, 220] width 7 height 7
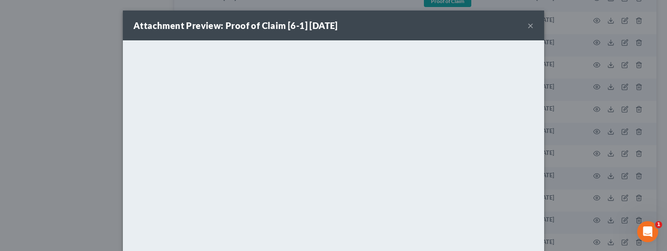
click at [528, 26] on button "×" at bounding box center [530, 25] width 6 height 11
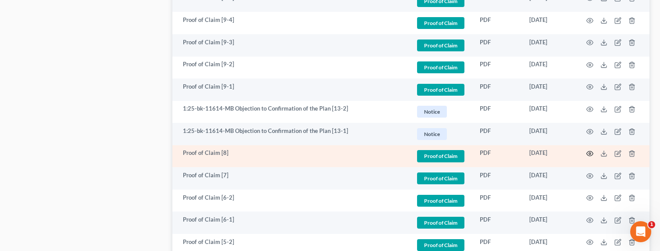
click at [589, 152] on icon "button" at bounding box center [590, 153] width 7 height 7
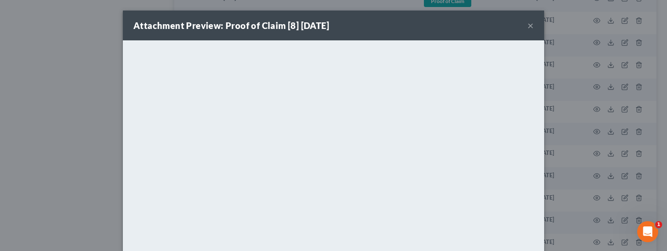
click at [527, 26] on button "×" at bounding box center [530, 25] width 6 height 11
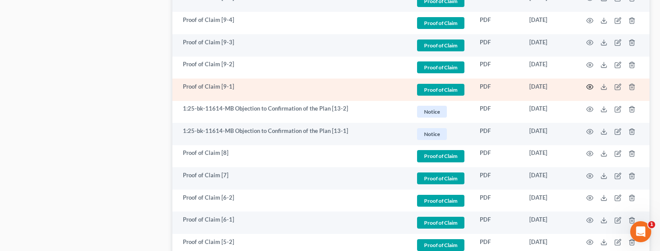
click at [592, 86] on icon "button" at bounding box center [590, 86] width 7 height 7
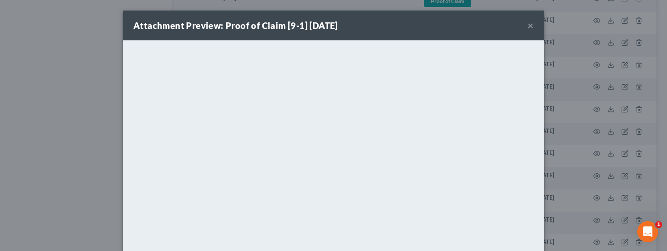
drag, startPoint x: 621, startPoint y: 60, endPoint x: 613, endPoint y: 64, distance: 8.8
click at [618, 62] on div "Attachment Preview: Proof of Claim [9-1] 09/18/2025 × <object ng-attr-data='htt…" at bounding box center [333, 125] width 667 height 251
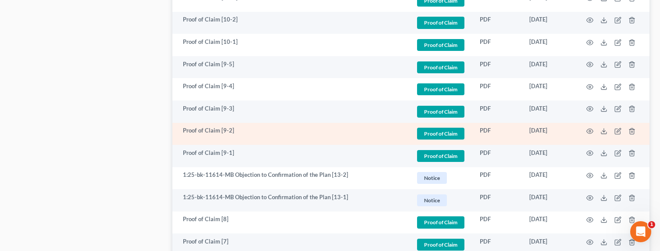
scroll to position [853, 0]
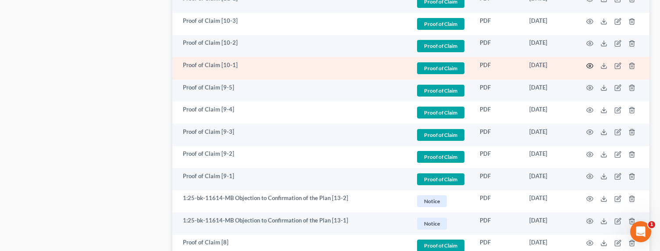
click at [588, 65] on icon "button" at bounding box center [590, 65] width 7 height 7
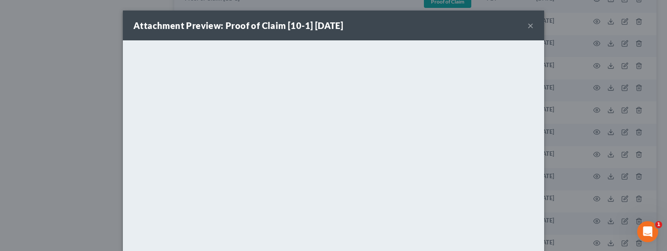
click at [590, 138] on div "Attachment Preview: Proof of Claim [10-1] 09/18/2025 × <object ng-attr-data='ht…" at bounding box center [333, 125] width 667 height 251
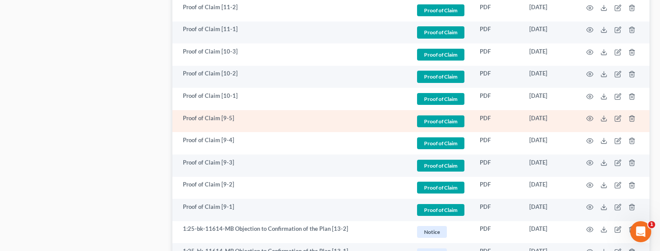
scroll to position [813, 0]
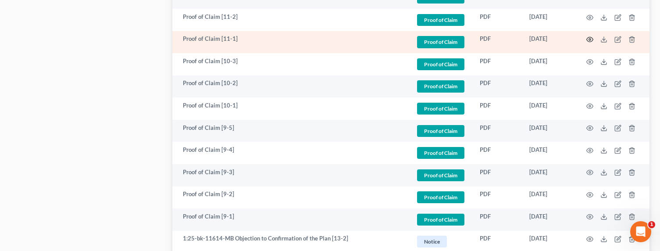
click at [591, 39] on circle "button" at bounding box center [590, 40] width 2 height 2
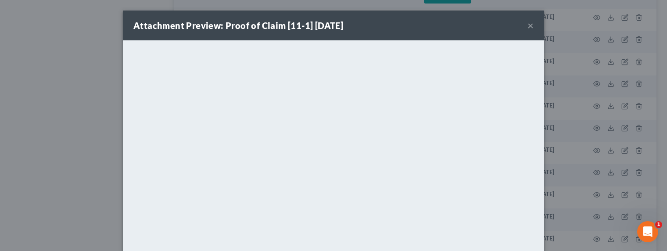
click at [568, 152] on div "Attachment Preview: Proof of Claim [11-1] 09/18/2025 × <object ng-attr-data='ht…" at bounding box center [333, 125] width 667 height 251
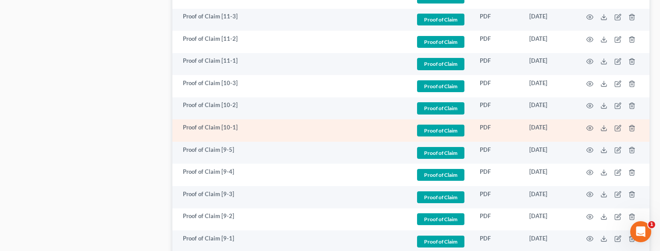
scroll to position [740, 0]
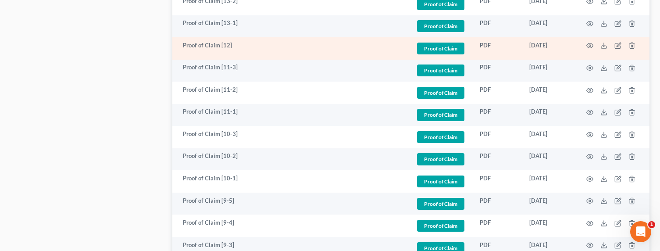
click at [594, 44] on td at bounding box center [613, 48] width 74 height 22
click at [590, 45] on circle "button" at bounding box center [590, 46] width 2 height 2
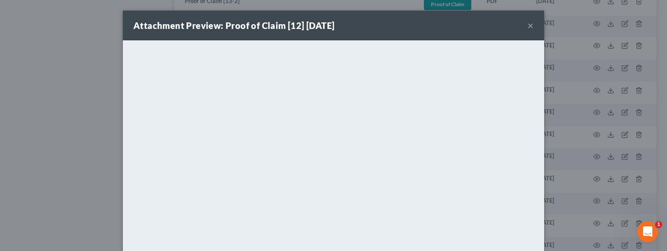
click at [603, 115] on div "Attachment Preview: Proof of Claim [12] 09/22/2025 × <object ng-attr-data='http…" at bounding box center [333, 125] width 667 height 251
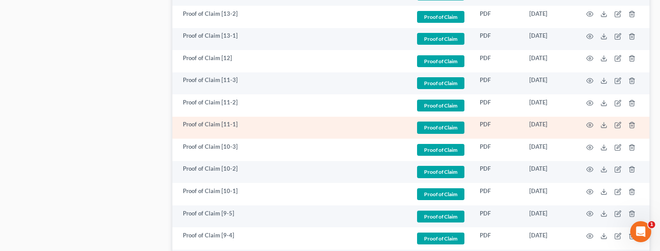
scroll to position [721, 0]
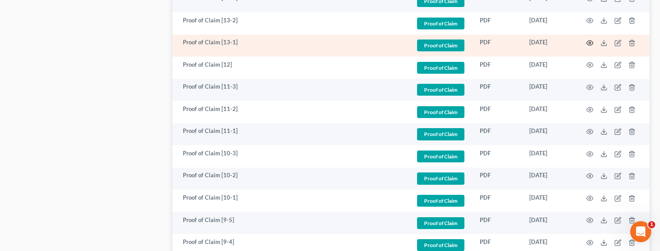
click at [588, 43] on icon "button" at bounding box center [590, 42] width 7 height 7
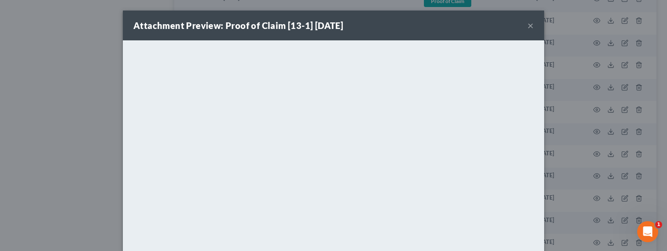
click at [552, 119] on div "Attachment Preview: Proof of Claim [13-1] 09/24/2025 × <object ng-attr-data='ht…" at bounding box center [333, 125] width 667 height 251
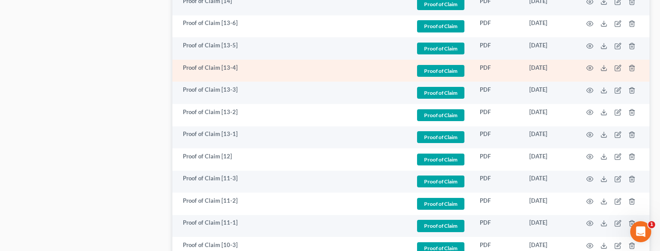
scroll to position [427, 0]
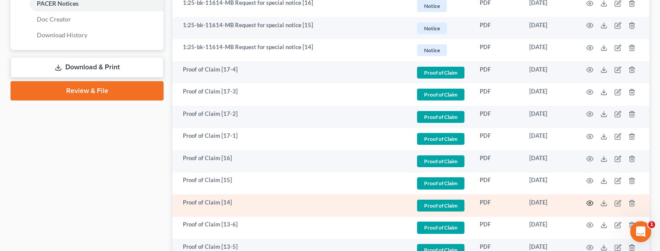
click at [592, 201] on icon "button" at bounding box center [590, 203] width 7 height 5
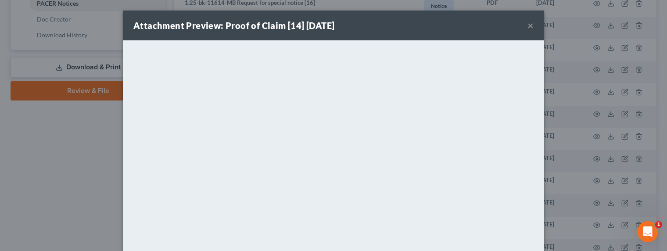
click at [610, 150] on div "Attachment Preview: Proof of Claim [14] 09/24/2025 × <object ng-attr-data='http…" at bounding box center [333, 125] width 667 height 251
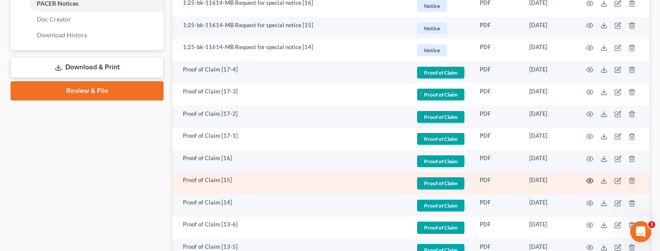
click at [591, 180] on circle "button" at bounding box center [590, 181] width 2 height 2
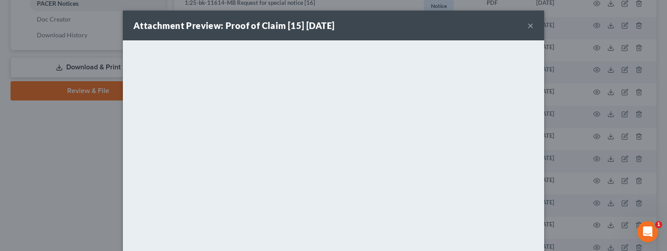
click at [583, 128] on div "Attachment Preview: Proof of Claim [15] 09/24/2025 × <object ng-attr-data='http…" at bounding box center [333, 125] width 667 height 251
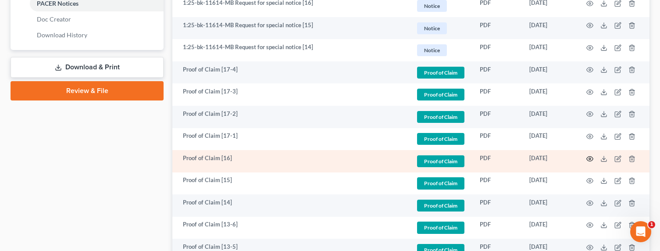
click at [592, 159] on icon "button" at bounding box center [590, 158] width 7 height 5
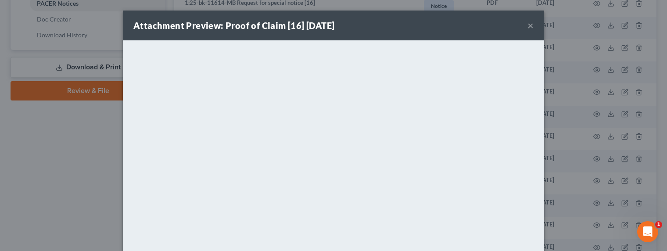
click at [565, 138] on div "Attachment Preview: Proof of Claim [16] 09/24/2025 × <object ng-attr-data='http…" at bounding box center [333, 125] width 667 height 251
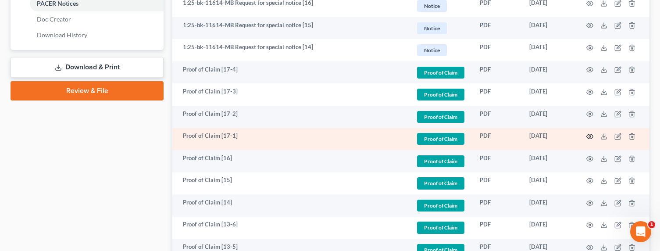
click at [586, 135] on td at bounding box center [613, 139] width 74 height 22
click at [590, 136] on circle "button" at bounding box center [590, 137] width 2 height 2
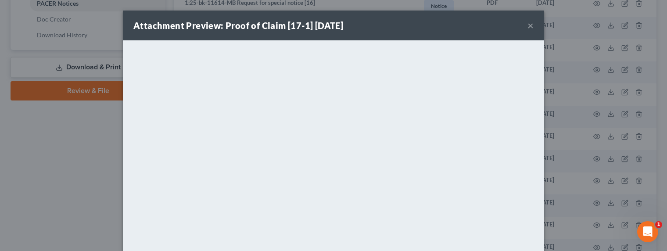
click at [578, 158] on div "Attachment Preview: Proof of Claim [17-1] 09/26/2025 × <object ng-attr-data='ht…" at bounding box center [333, 125] width 667 height 251
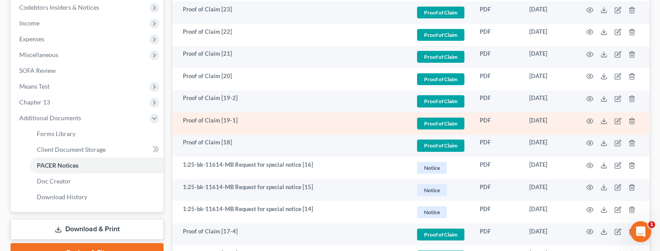
scroll to position [237, 0]
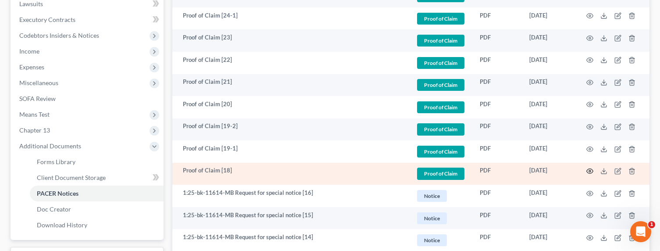
click at [590, 171] on icon "button" at bounding box center [590, 171] width 7 height 7
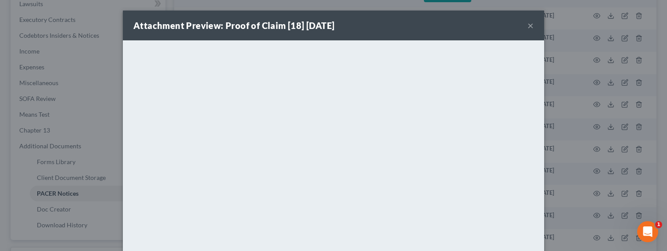
drag, startPoint x: 606, startPoint y: 143, endPoint x: 600, endPoint y: 145, distance: 6.1
click at [605, 143] on div "Attachment Preview: Proof of Claim [18] 09/29/2025 × <object ng-attr-data='http…" at bounding box center [333, 125] width 667 height 251
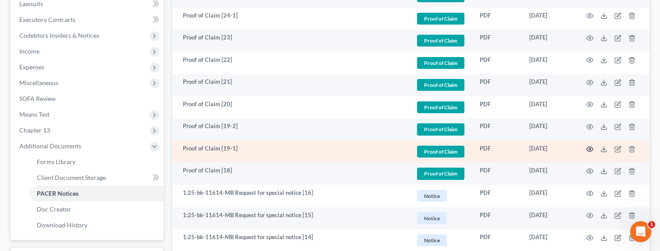
click at [589, 149] on circle "button" at bounding box center [590, 149] width 2 height 2
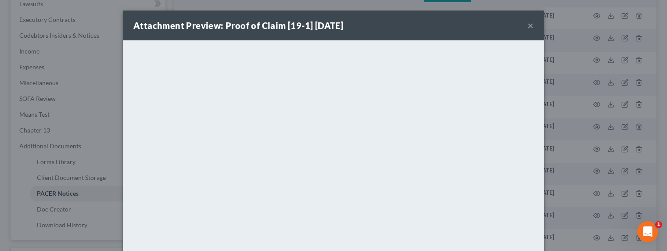
click at [554, 130] on div "Attachment Preview: Proof of Claim [19-1] 10/02/2025 × <object ng-attr-data='ht…" at bounding box center [333, 125] width 667 height 251
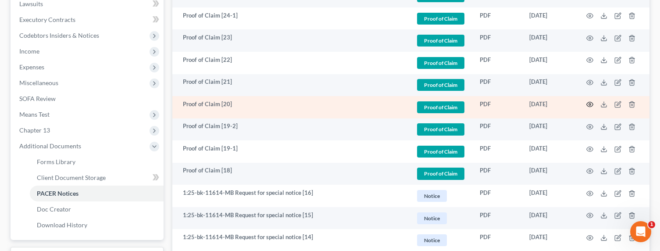
click at [589, 104] on icon "button" at bounding box center [590, 104] width 7 height 7
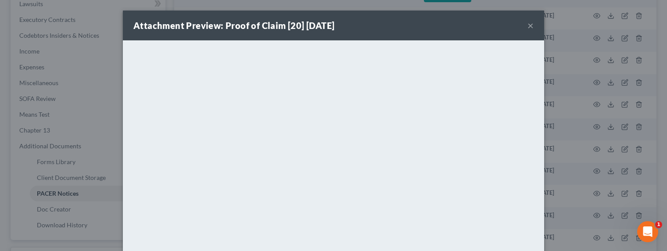
click at [557, 132] on div "Attachment Preview: Proof of Claim [20] 10/02/2025 × <object ng-attr-data='http…" at bounding box center [333, 125] width 667 height 251
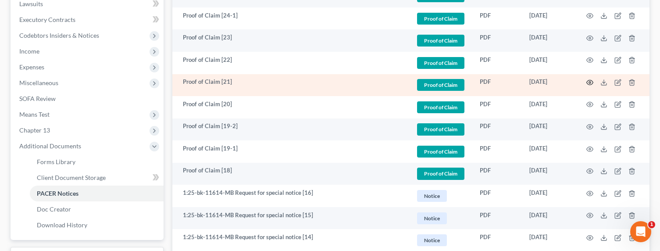
click at [590, 82] on icon "button" at bounding box center [590, 82] width 7 height 7
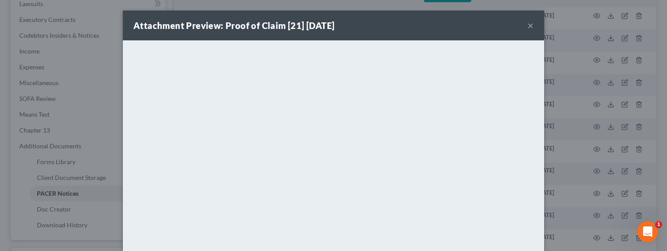
click at [583, 57] on div "Attachment Preview: Proof of Claim [21] 10/02/2025 × <object ng-attr-data='http…" at bounding box center [333, 125] width 667 height 251
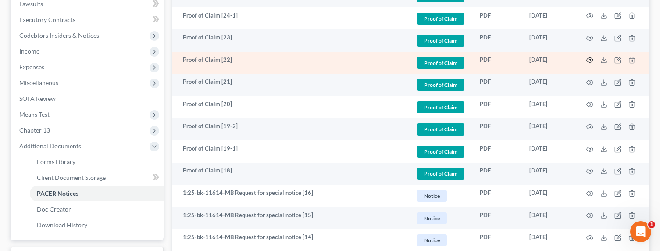
click at [590, 60] on icon "button" at bounding box center [590, 60] width 7 height 7
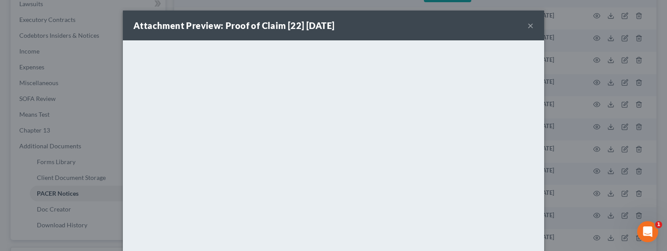
click at [581, 78] on div "Attachment Preview: Proof of Claim [22] 10/08/2025 × <object ng-attr-data='http…" at bounding box center [333, 125] width 667 height 251
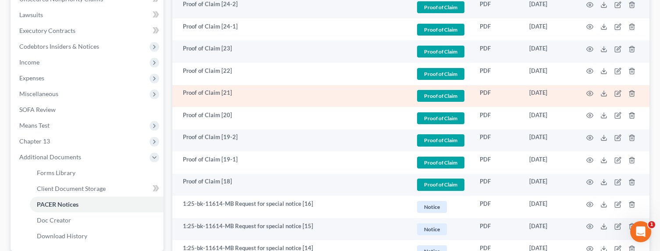
scroll to position [221, 0]
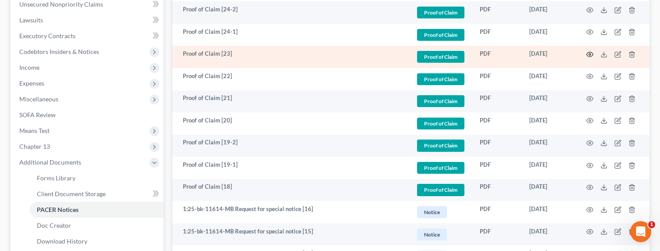
click at [591, 54] on icon "button" at bounding box center [590, 54] width 7 height 7
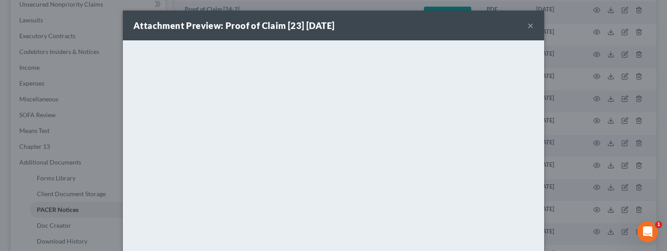
click at [527, 26] on button "×" at bounding box center [530, 25] width 6 height 11
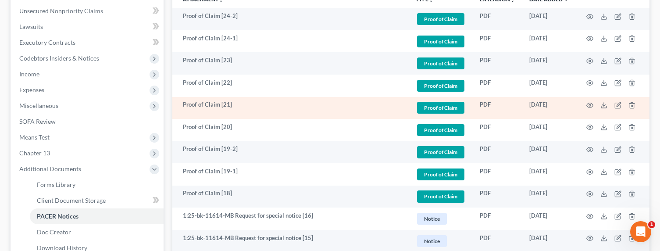
scroll to position [205, 0]
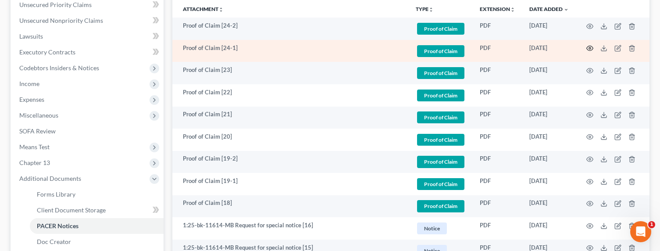
click at [589, 48] on circle "button" at bounding box center [590, 48] width 2 height 2
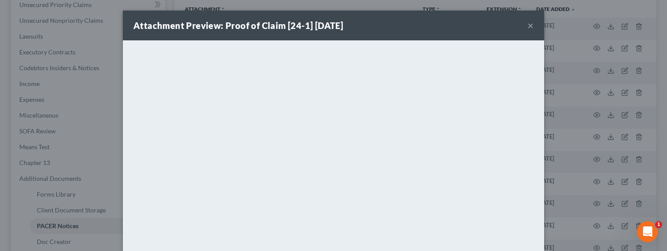
click at [593, 126] on div "Attachment Preview: Proof of Claim [24-1] 10/15/2025 × <object ng-attr-data='ht…" at bounding box center [333, 125] width 667 height 251
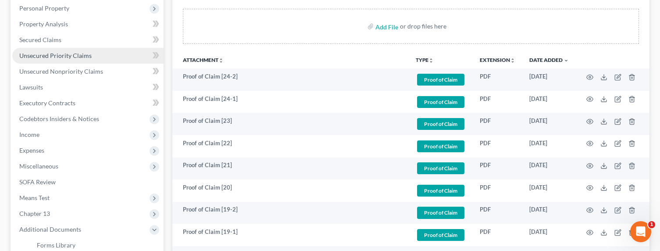
scroll to position [68, 0]
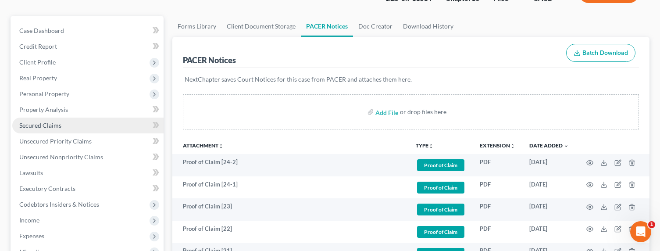
click at [35, 126] on span "Secured Claims" at bounding box center [40, 125] width 42 height 7
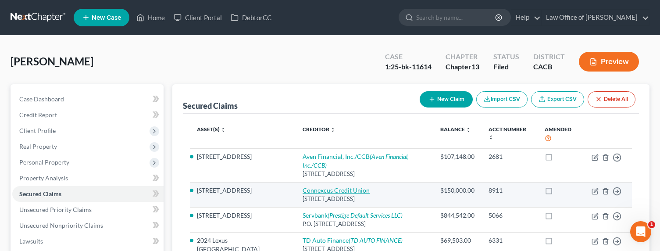
click at [312, 187] on link "Connexcus Credit Union" at bounding box center [336, 190] width 67 height 7
select select "52"
select select "3"
select select "0"
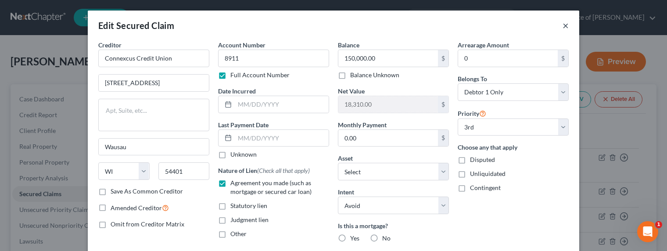
click at [563, 25] on button "×" at bounding box center [566, 25] width 6 height 11
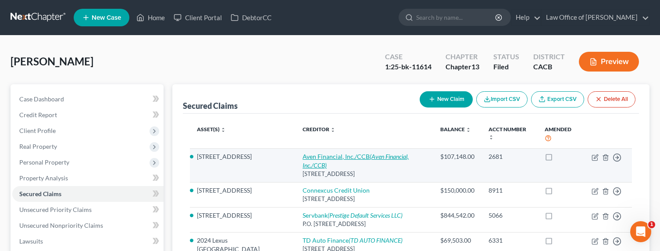
click at [308, 153] on link "Aven Financial, Inc./CCB (Aven Financial, Inc./CCB)" at bounding box center [356, 161] width 106 height 16
select select "4"
select select "14"
select select "2"
select select "0"
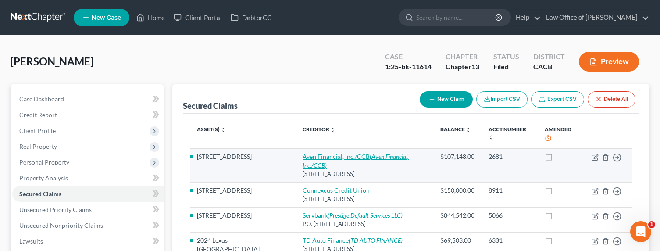
select select "0"
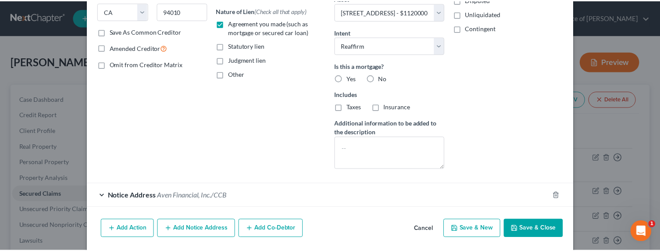
scroll to position [190, 0]
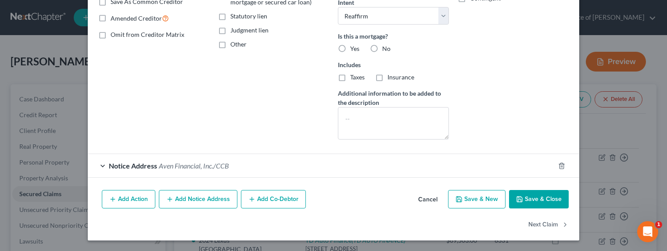
click at [535, 198] on button "Save & Close" at bounding box center [539, 199] width 60 height 18
select select
select select "1"
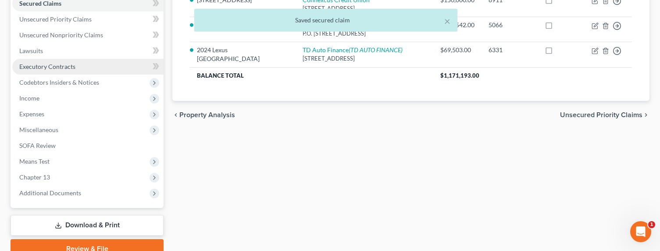
scroll to position [230, 0]
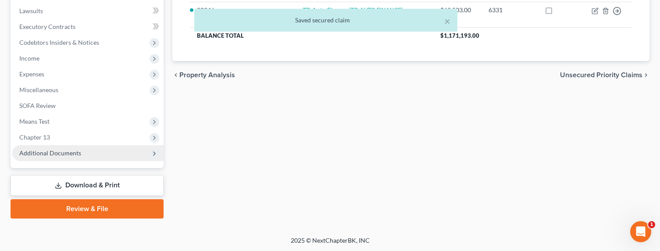
click at [70, 156] on span "Additional Documents" at bounding box center [50, 152] width 62 height 7
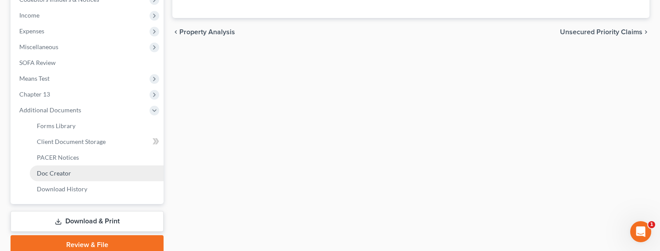
scroll to position [309, 0]
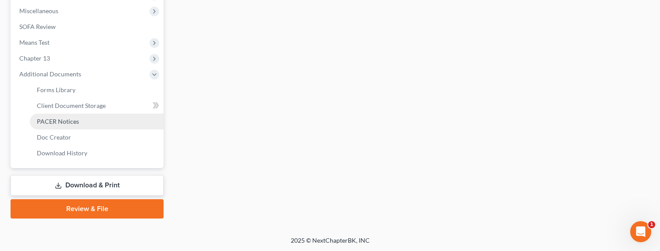
click at [53, 122] on span "PACER Notices" at bounding box center [58, 121] width 42 height 7
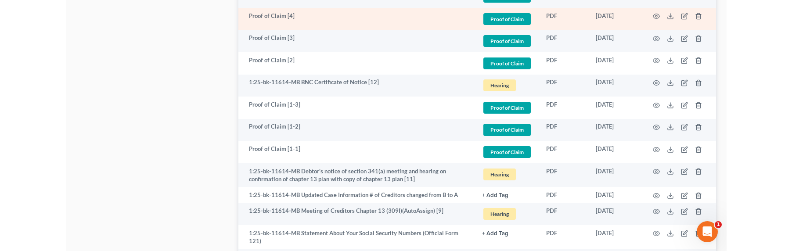
scroll to position [1349, 0]
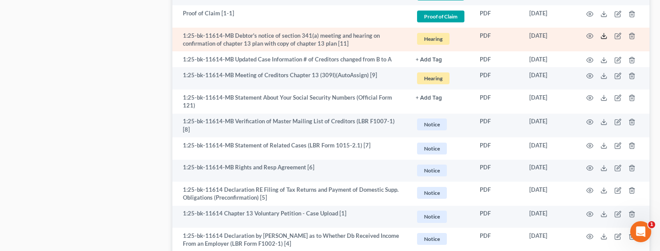
click at [606, 37] on icon at bounding box center [604, 35] width 7 height 7
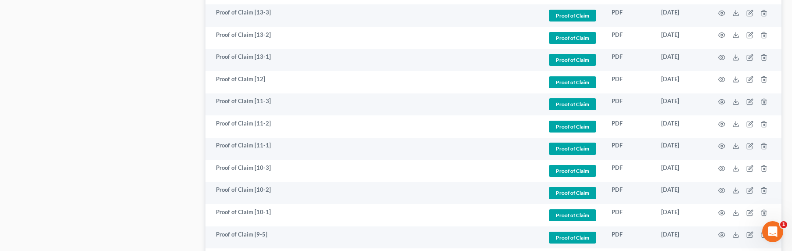
scroll to position [189, 0]
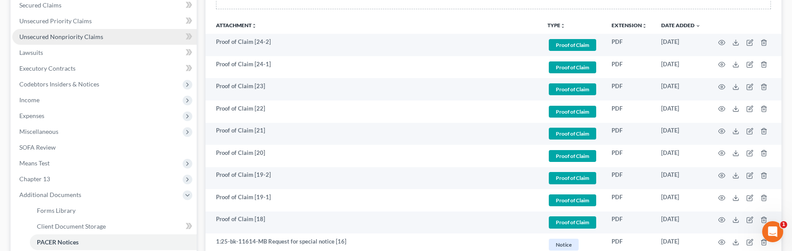
click at [61, 42] on link "Unsecured Nonpriority Claims" at bounding box center [104, 37] width 184 height 16
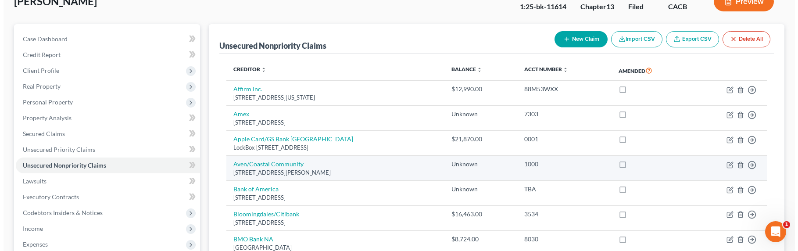
scroll to position [91, 0]
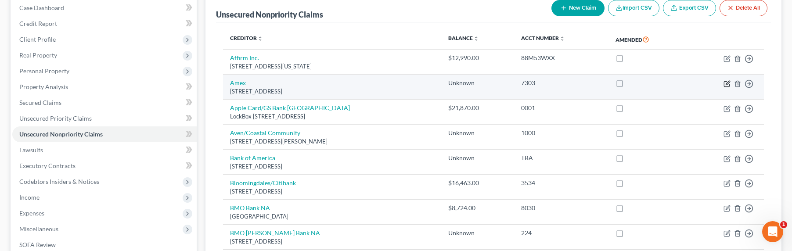
click at [727, 82] on icon "button" at bounding box center [726, 83] width 7 height 7
select select "9"
select select "2"
select select "0"
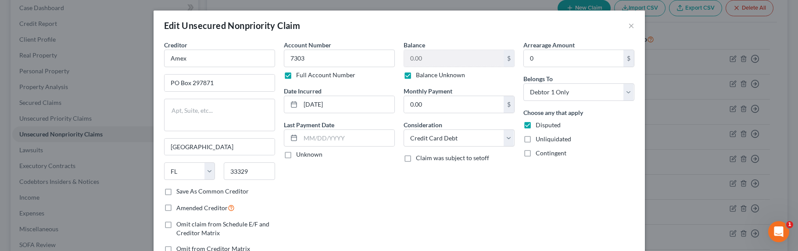
click at [538, 151] on span "Contingent" at bounding box center [551, 152] width 31 height 7
click at [539, 151] on input "Contingent" at bounding box center [542, 152] width 6 height 6
checkbox input "true"
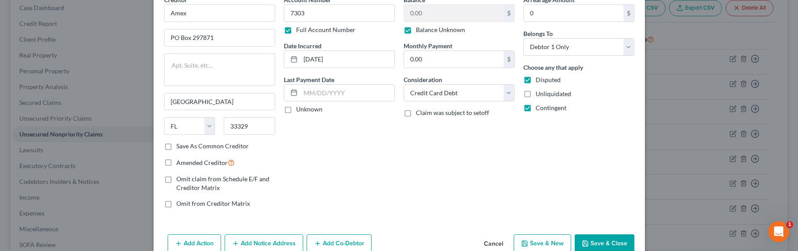
scroll to position [90, 0]
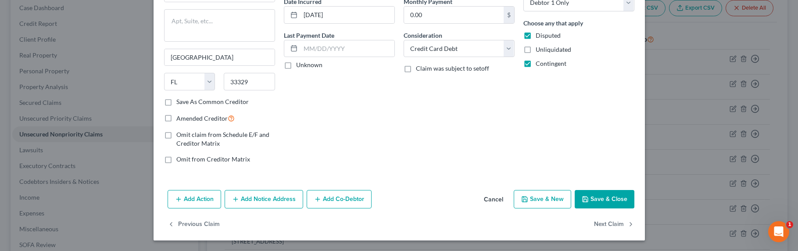
click at [598, 195] on button "Save & Close" at bounding box center [605, 199] width 60 height 18
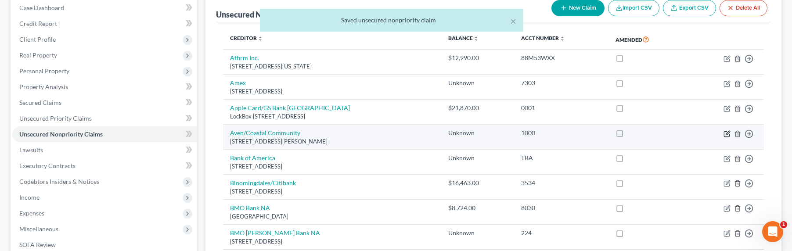
click at [726, 134] on icon "button" at bounding box center [727, 133] width 4 height 4
select select "4"
select select "14"
select select "0"
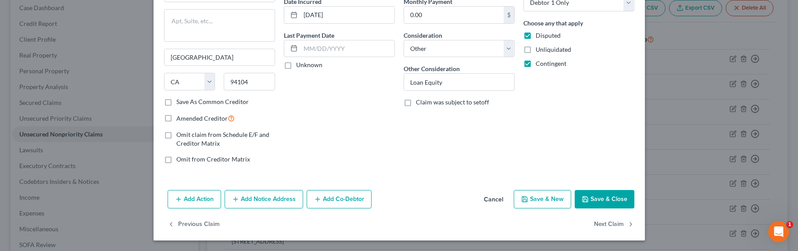
click at [589, 198] on button "Save & Close" at bounding box center [605, 199] width 60 height 18
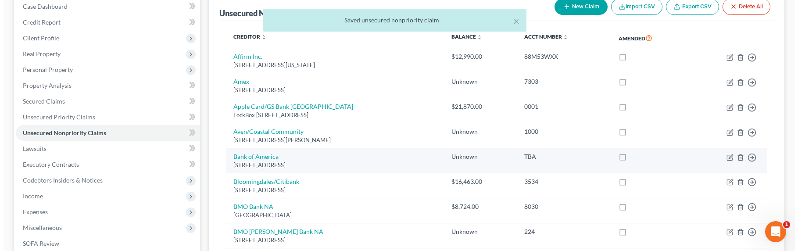
scroll to position [93, 0]
click at [726, 156] on icon "button" at bounding box center [727, 156] width 4 height 4
select select "45"
select select "2"
select select "0"
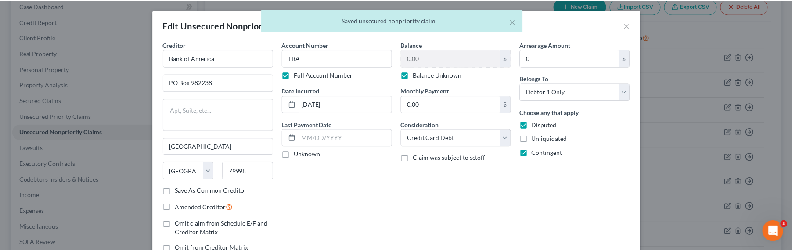
scroll to position [90, 0]
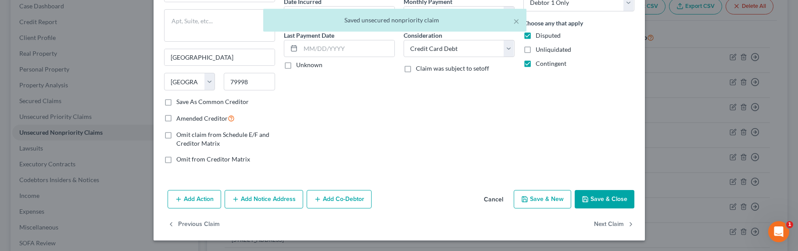
click at [592, 196] on button "Save & Close" at bounding box center [605, 199] width 60 height 18
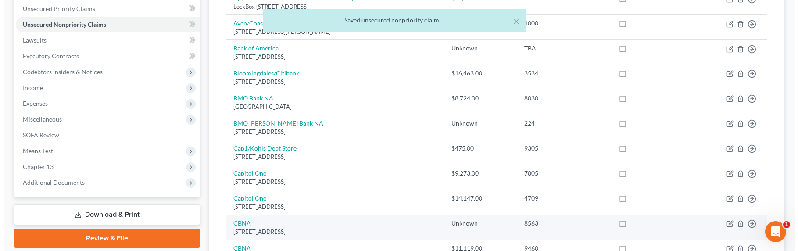
scroll to position [271, 0]
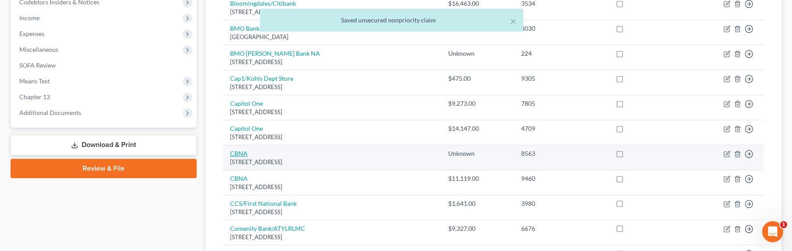
click at [239, 151] on link "CBNA" at bounding box center [239, 153] width 18 height 7
select select "43"
select select "2"
select select "0"
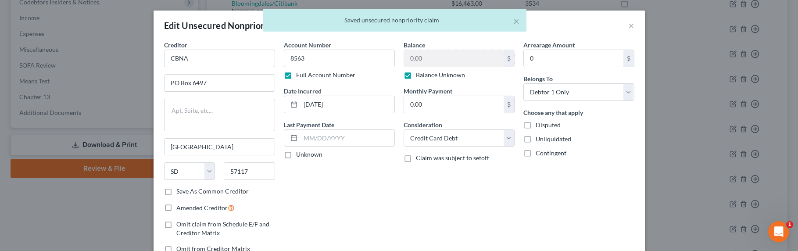
click at [544, 154] on span "Contingent" at bounding box center [551, 152] width 31 height 7
click at [544, 154] on input "Contingent" at bounding box center [542, 152] width 6 height 6
checkbox input "true"
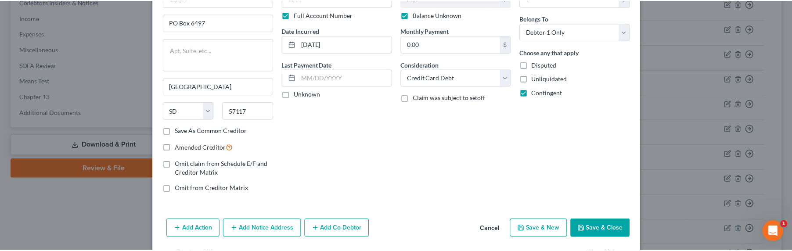
scroll to position [90, 0]
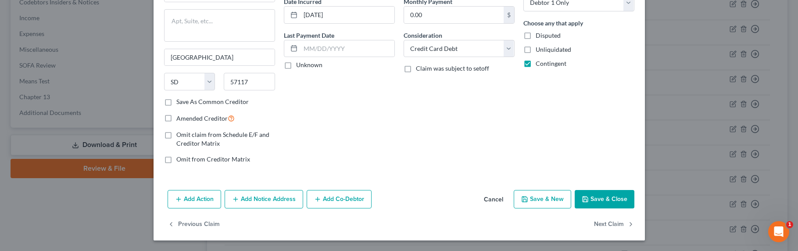
click at [590, 197] on button "Save & Close" at bounding box center [605, 199] width 60 height 18
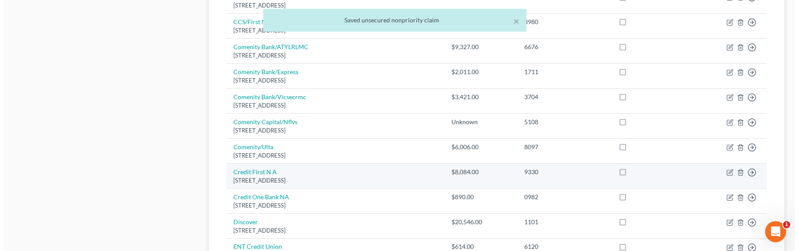
scroll to position [472, 0]
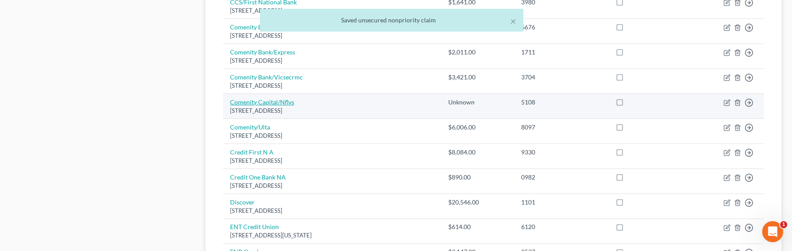
click at [266, 103] on link "Comenity Capital/Nflvs" at bounding box center [262, 101] width 64 height 7
select select "36"
select select "2"
select select "0"
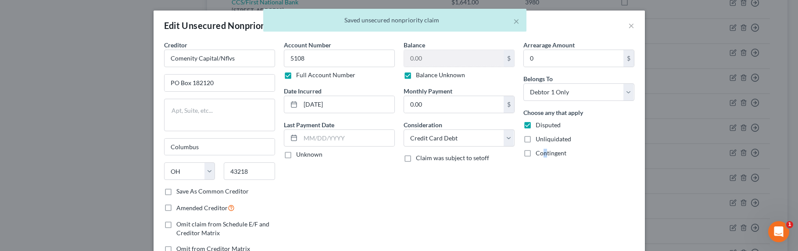
click at [542, 152] on span "Contingent" at bounding box center [551, 152] width 31 height 7
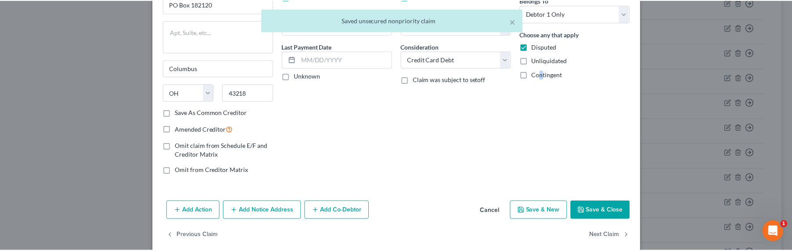
scroll to position [90, 0]
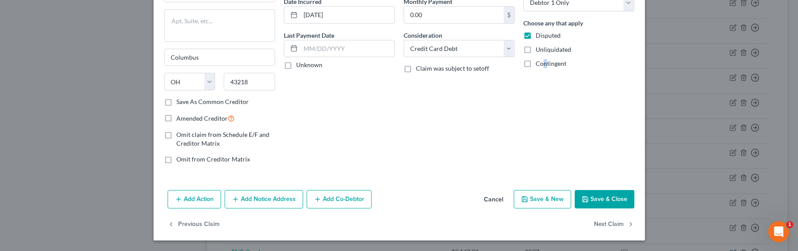
click at [541, 64] on span "Contingent" at bounding box center [551, 63] width 31 height 7
click at [541, 64] on input "Contingent" at bounding box center [542, 62] width 6 height 6
checkbox input "true"
click at [602, 196] on button "Save & Close" at bounding box center [605, 199] width 60 height 18
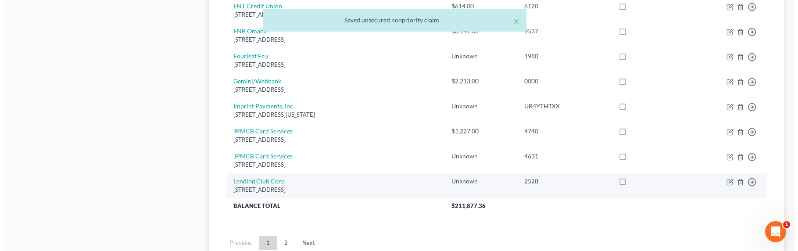
scroll to position [735, 0]
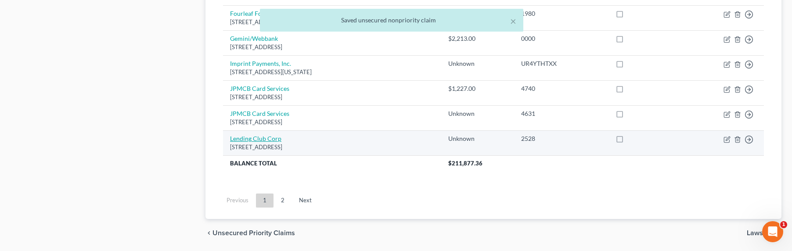
click at [252, 139] on link "Lending Club Corp" at bounding box center [255, 138] width 51 height 7
select select "4"
select select "14"
select select "0"
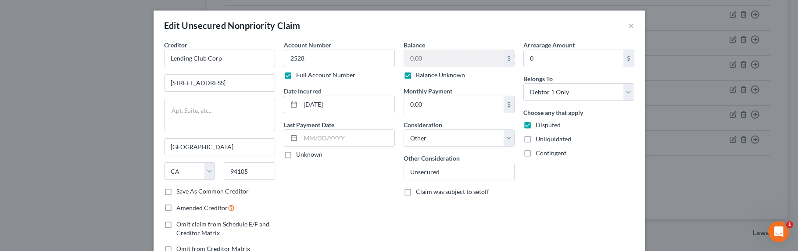
drag, startPoint x: 558, startPoint y: 154, endPoint x: 552, endPoint y: 158, distance: 6.7
click at [558, 155] on span "Contingent" at bounding box center [551, 152] width 31 height 7
click at [545, 154] on input "Contingent" at bounding box center [542, 152] width 6 height 6
checkbox input "true"
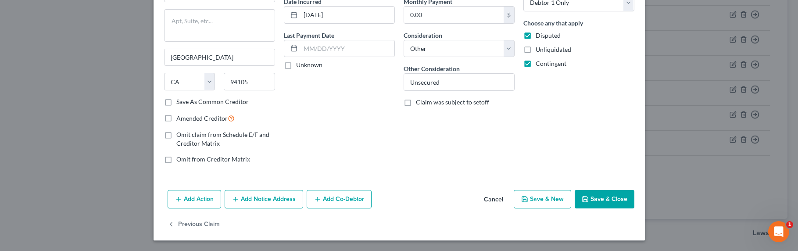
drag, startPoint x: 593, startPoint y: 195, endPoint x: 546, endPoint y: 190, distance: 47.2
click at [592, 196] on button "Save & Close" at bounding box center [605, 199] width 60 height 18
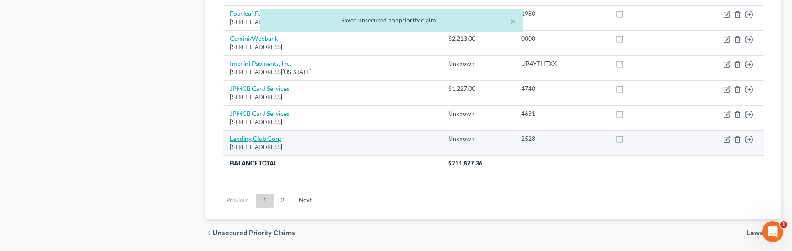
click at [257, 138] on link "Lending Club Corp" at bounding box center [255, 138] width 51 height 7
select select "4"
select select "14"
select select "0"
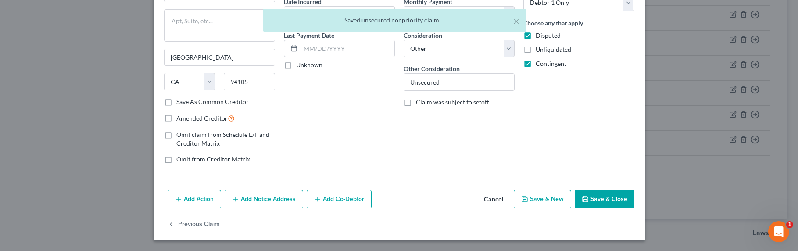
click at [608, 199] on button "Save & Close" at bounding box center [605, 199] width 60 height 18
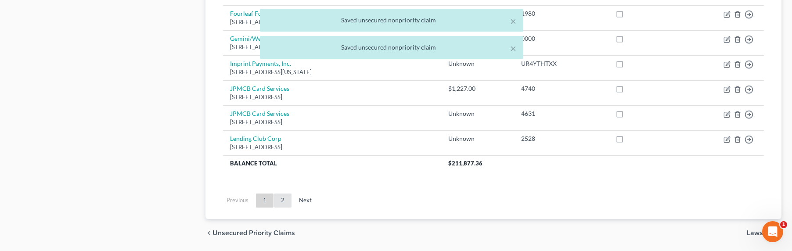
click at [285, 196] on link "2" at bounding box center [283, 201] width 18 height 14
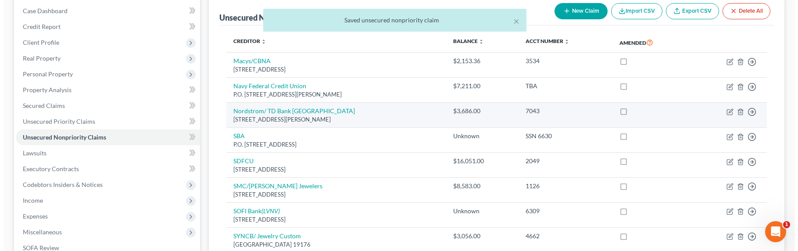
scroll to position [82, 0]
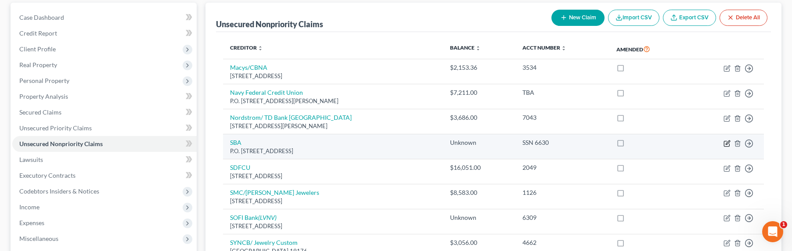
click at [727, 143] on icon "button" at bounding box center [727, 142] width 4 height 4
select select "38"
select select "14"
select select "0"
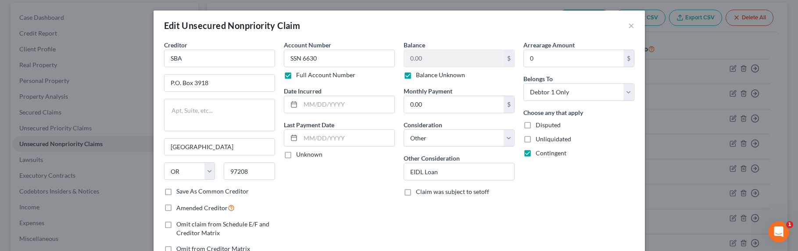
click at [549, 125] on span "Disputed" at bounding box center [548, 124] width 25 height 7
click at [545, 125] on input "Disputed" at bounding box center [542, 124] width 6 height 6
checkbox input "true"
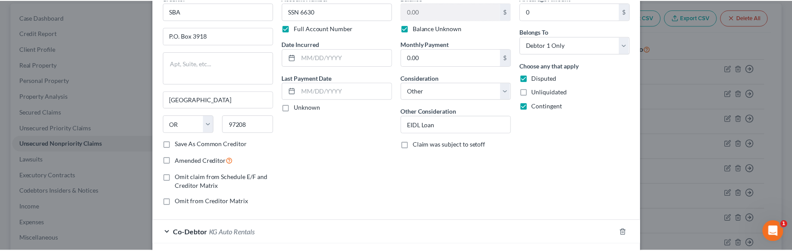
scroll to position [114, 0]
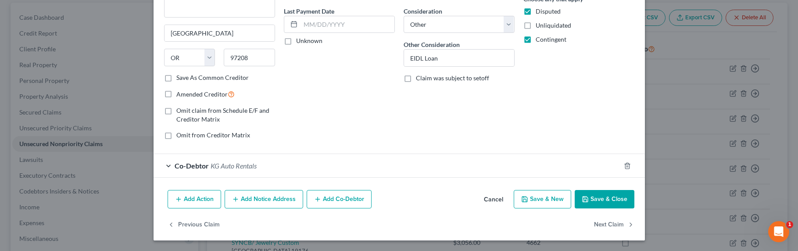
click at [590, 195] on button "Save & Close" at bounding box center [605, 199] width 60 height 18
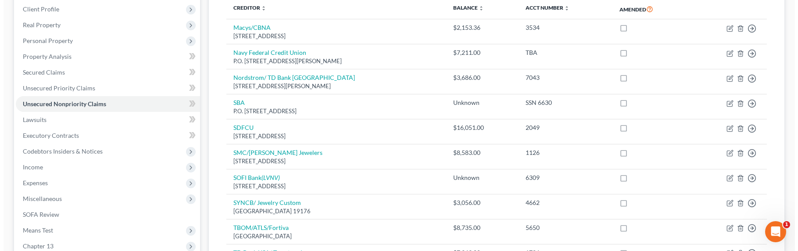
scroll to position [220, 0]
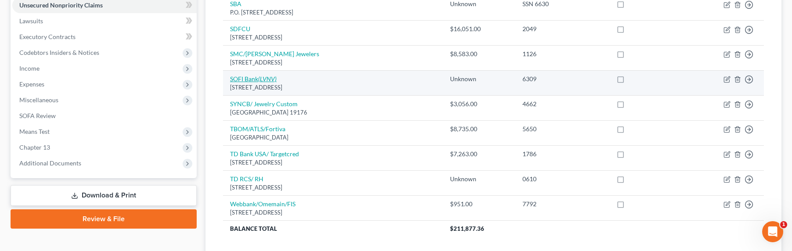
click at [263, 78] on icon "(LVNV)" at bounding box center [267, 78] width 18 height 7
select select "4"
select select "2"
select select "0"
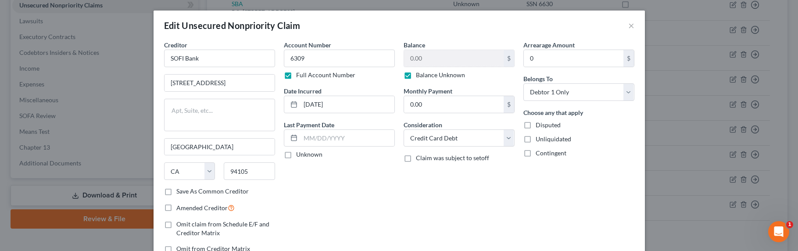
click at [546, 154] on span "Contingent" at bounding box center [551, 152] width 31 height 7
click at [545, 154] on input "Contingent" at bounding box center [542, 152] width 6 height 6
checkbox input "true"
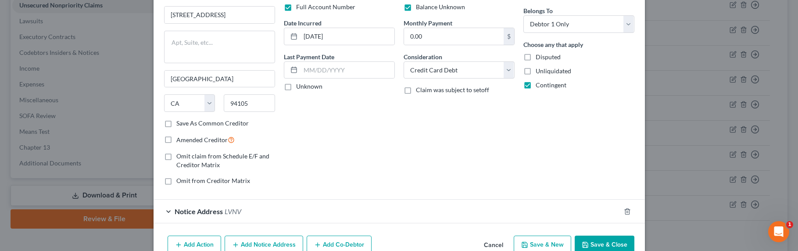
scroll to position [90, 0]
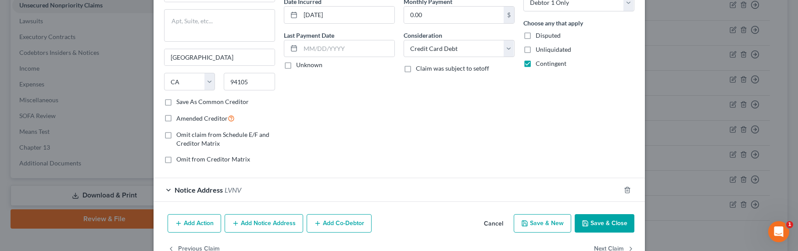
click at [326, 222] on button "Add Co-Debtor" at bounding box center [339, 223] width 65 height 18
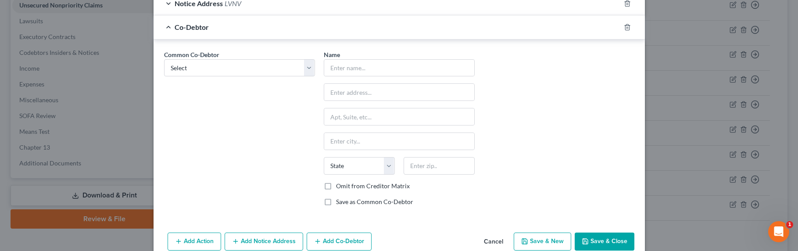
scroll to position [319, 0]
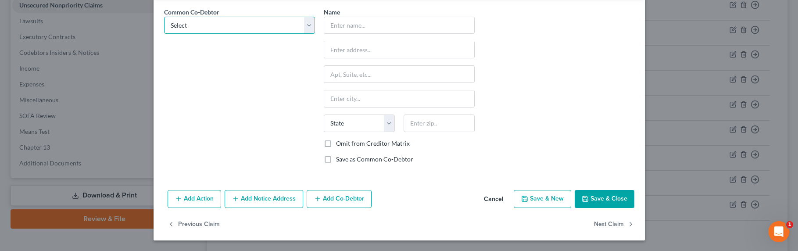
click at [199, 29] on select "Select KG Auto Rentals" at bounding box center [239, 26] width 151 height 18
select select "0"
click at [164, 17] on select "Select KG Auto Rentals" at bounding box center [239, 26] width 151 height 18
type input "KG Auto Rentals"
type input "22141 Ventura Blvd."
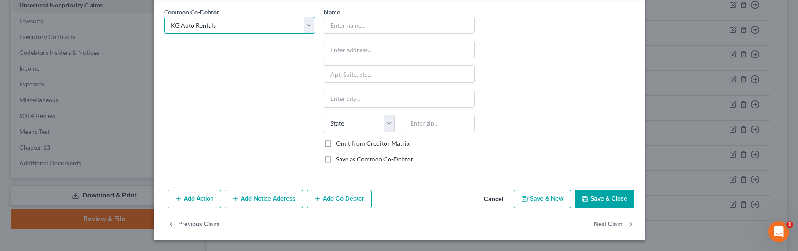
type input "Woodland Hills"
select select "4"
type input "91364"
click at [589, 195] on button "Save & Close" at bounding box center [605, 199] width 60 height 18
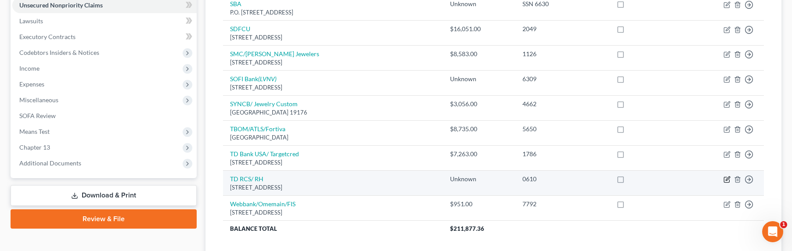
click at [726, 180] on icon "button" at bounding box center [727, 179] width 4 height 4
select select "42"
select select "2"
select select "0"
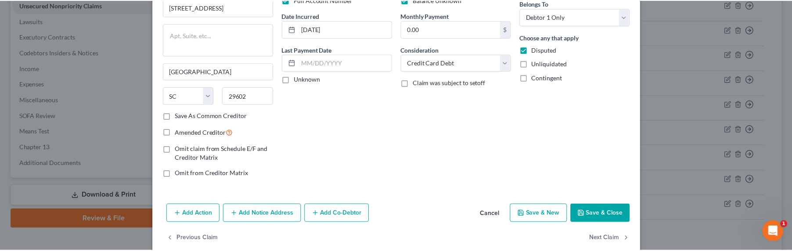
scroll to position [90, 0]
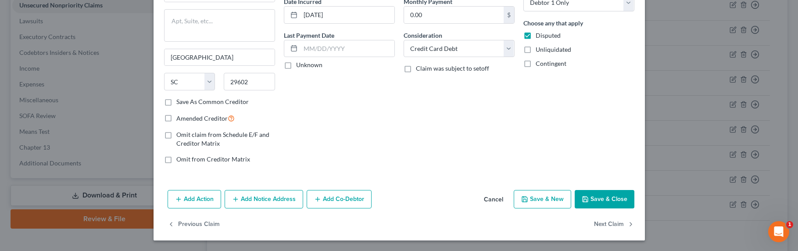
click at [587, 199] on button "Save & Close" at bounding box center [605, 199] width 60 height 18
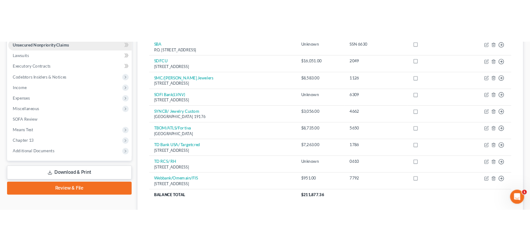
scroll to position [236, 0]
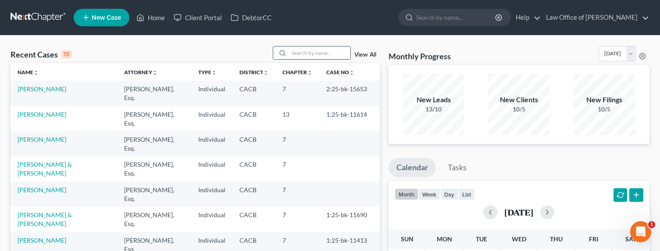
click at [305, 52] on input "search" at bounding box center [319, 53] width 61 height 13
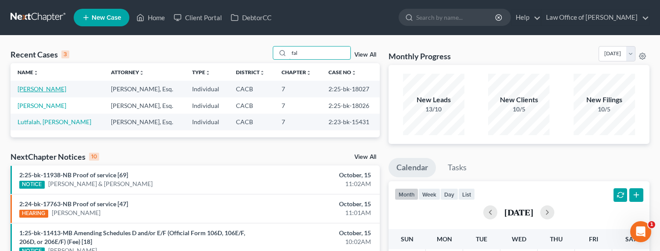
type input "fal"
click at [47, 88] on link "[PERSON_NAME]" at bounding box center [42, 88] width 49 height 7
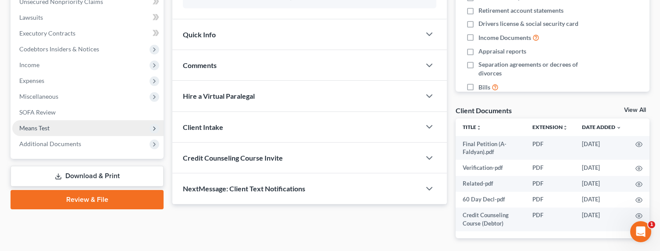
scroll to position [170, 0]
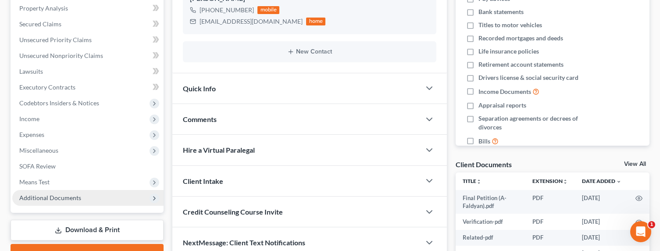
click at [41, 195] on span "Additional Documents" at bounding box center [50, 197] width 62 height 7
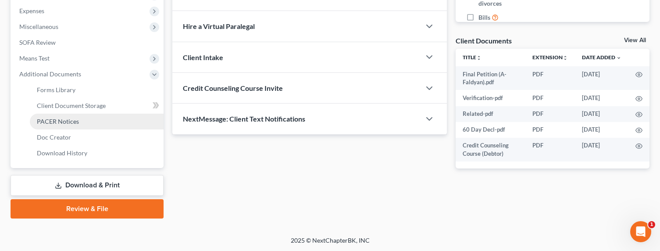
click at [49, 122] on span "PACER Notices" at bounding box center [58, 121] width 42 height 7
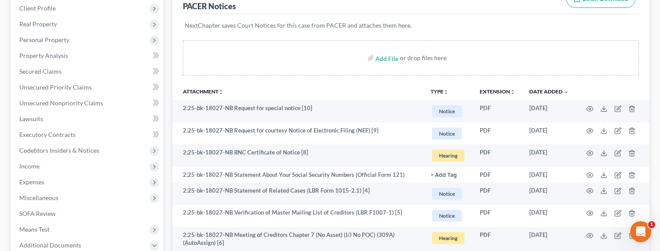
scroll to position [172, 0]
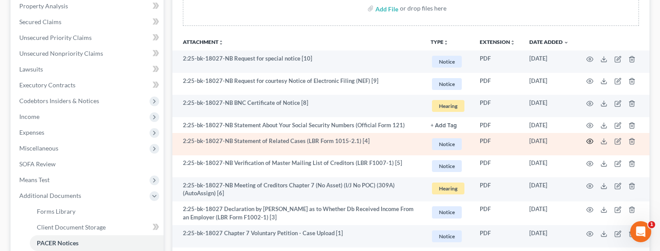
click at [588, 140] on icon "button" at bounding box center [590, 141] width 7 height 7
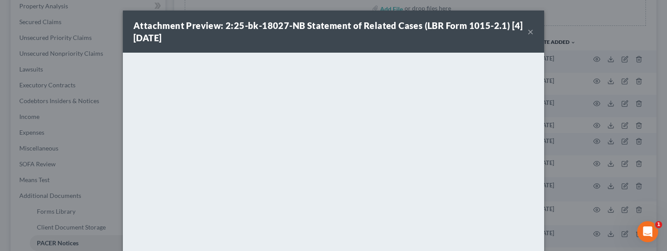
click at [552, 136] on div "Attachment Preview: 2:25-bk-18027-NB Statement of Related Cases (LBR Form 1015-…" at bounding box center [333, 125] width 667 height 251
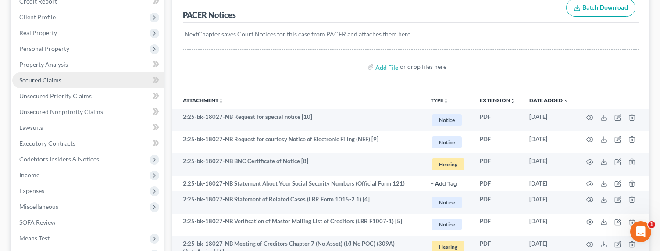
scroll to position [82, 0]
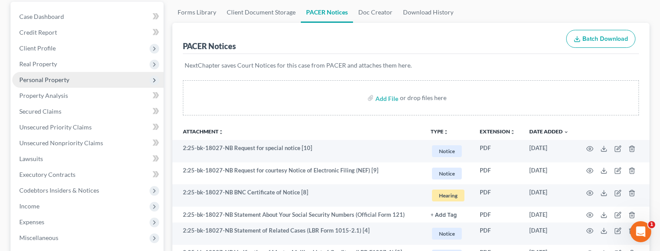
click at [36, 81] on span "Personal Property" at bounding box center [44, 79] width 50 height 7
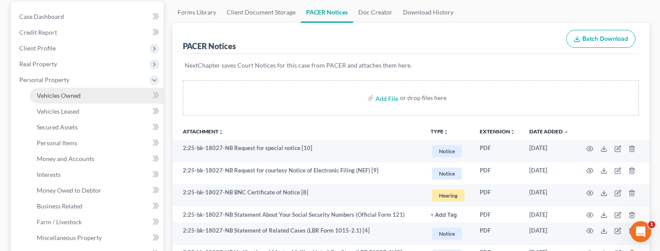
click at [51, 95] on span "Vehicles Owned" at bounding box center [59, 95] width 44 height 7
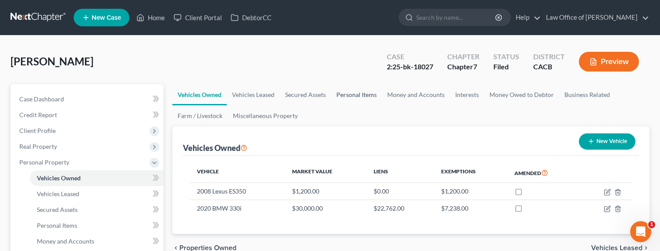
click at [349, 90] on link "Personal Items" at bounding box center [356, 94] width 51 height 21
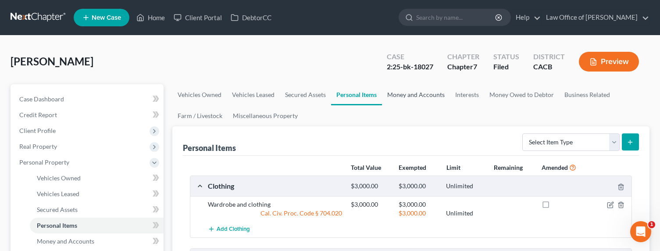
click at [398, 93] on link "Money and Accounts" at bounding box center [416, 94] width 68 height 21
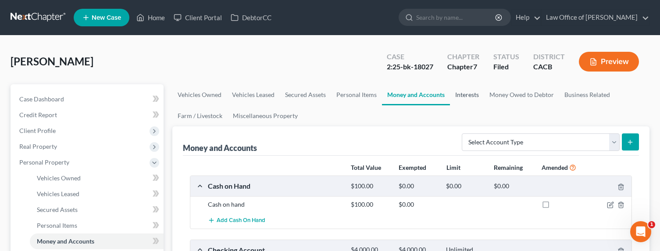
click at [461, 93] on link "Interests" at bounding box center [467, 94] width 34 height 21
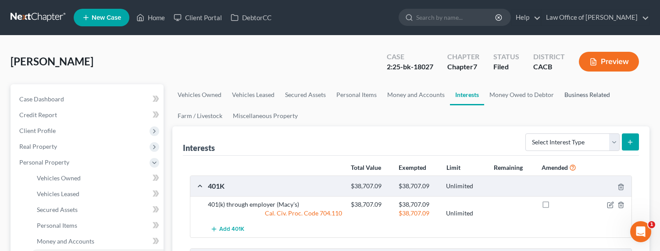
drag, startPoint x: 581, startPoint y: 82, endPoint x: 572, endPoint y: 83, distance: 8.5
click at [577, 82] on div "[PERSON_NAME] Upgraded Case 2:25-bk-18027 Chapter Chapter 7 Status Filed Distri…" at bounding box center [330, 65] width 639 height 38
click at [527, 93] on link "Money Owed to Debtor" at bounding box center [521, 94] width 75 height 21
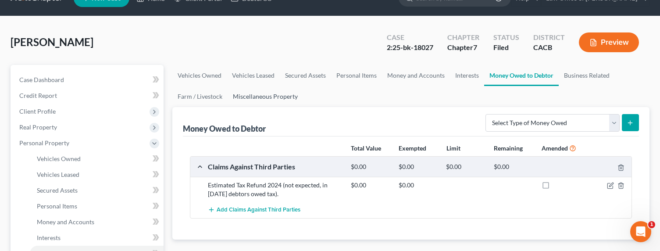
click at [259, 96] on link "Miscellaneous Property" at bounding box center [265, 96] width 75 height 21
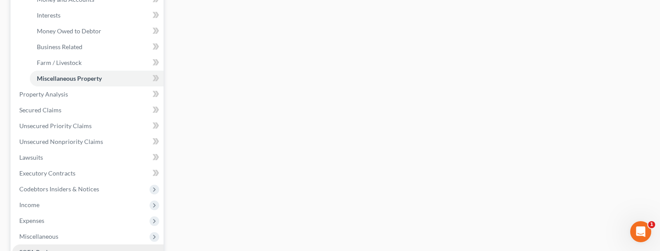
scroll to position [316, 0]
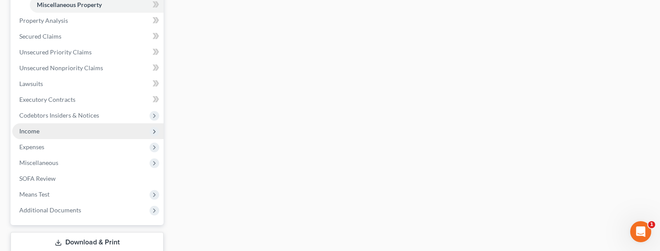
click at [30, 129] on span "Income" at bounding box center [29, 130] width 20 height 7
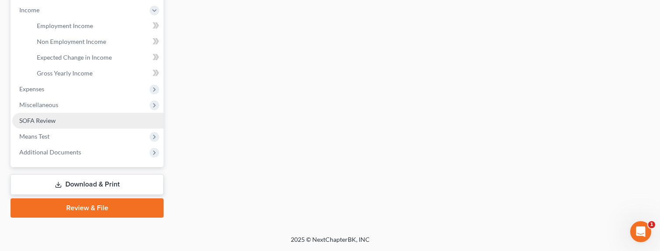
scroll to position [278, 0]
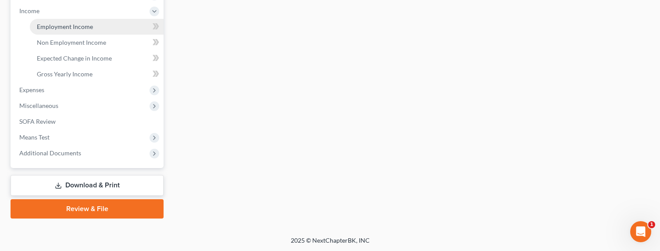
click at [62, 25] on span "Employment Income" at bounding box center [65, 26] width 56 height 7
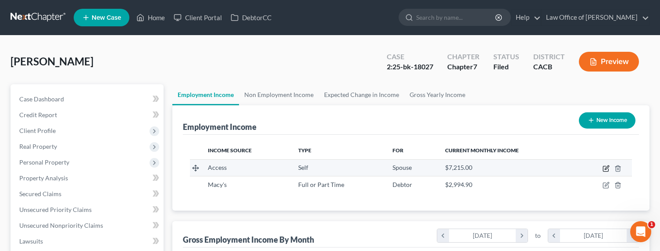
click at [607, 168] on icon "button" at bounding box center [607, 167] width 4 height 4
select select "1"
select select "4"
select select "3"
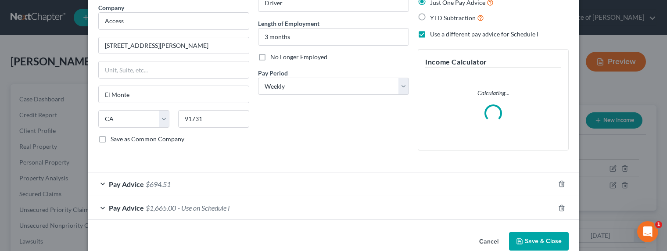
scroll to position [88, 0]
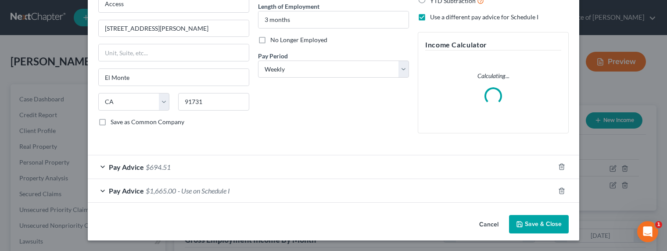
click at [194, 189] on span "- Use on Schedule I" at bounding box center [204, 191] width 52 height 8
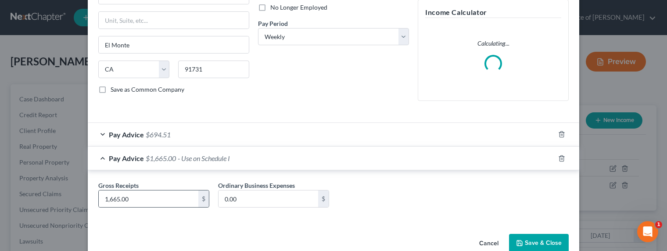
scroll to position [139, 0]
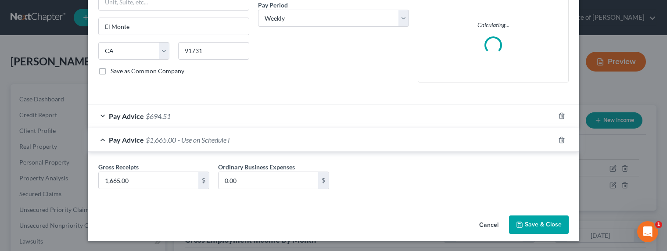
click at [155, 118] on span "$694.51" at bounding box center [158, 116] width 25 height 8
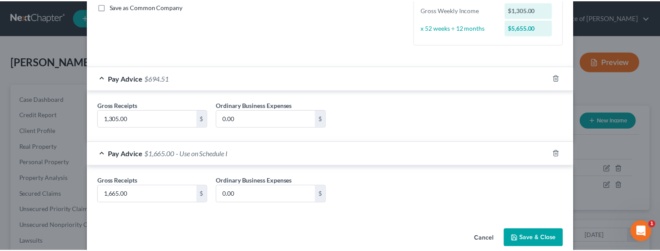
scroll to position [217, 0]
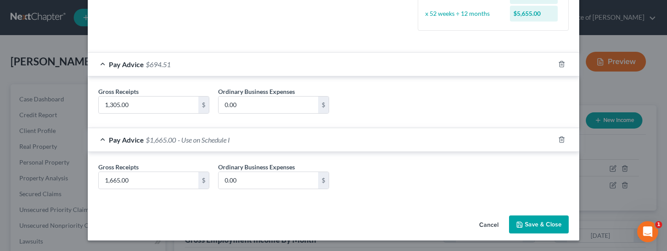
click at [538, 222] on button "Save & Close" at bounding box center [539, 224] width 60 height 18
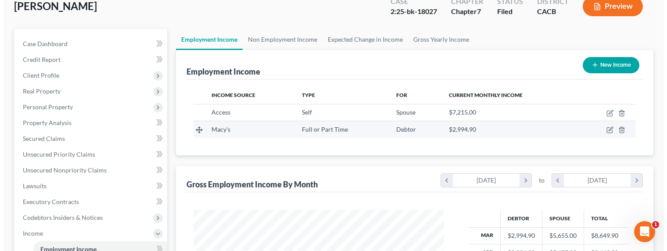
scroll to position [4, 0]
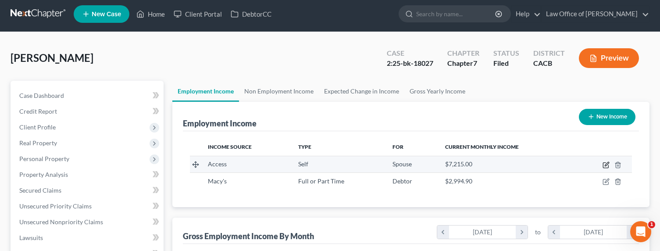
click at [606, 165] on icon "button" at bounding box center [607, 164] width 4 height 4
select select "1"
select select "4"
select select "3"
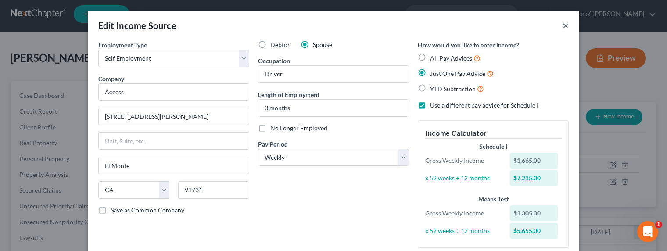
click at [563, 27] on button "×" at bounding box center [566, 25] width 6 height 11
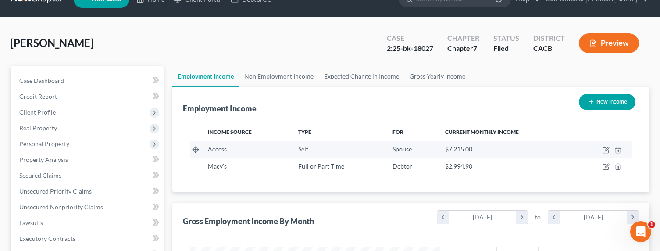
scroll to position [20, 0]
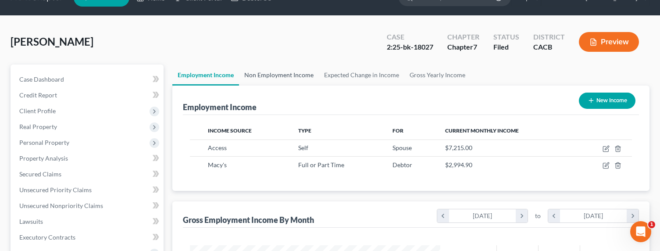
click at [263, 75] on link "Non Employment Income" at bounding box center [279, 75] width 80 height 21
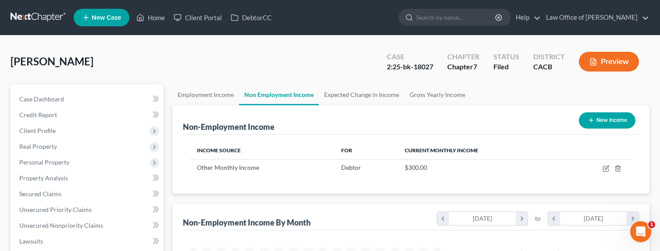
scroll to position [157, 268]
click at [425, 100] on link "Gross Yearly Income" at bounding box center [438, 94] width 66 height 21
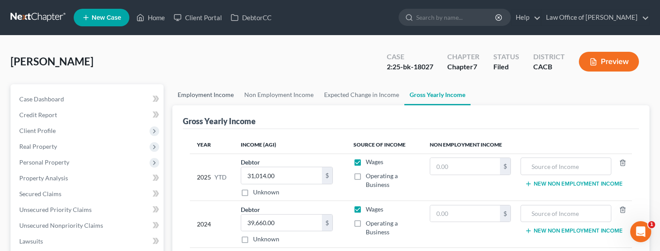
click at [213, 89] on link "Employment Income" at bounding box center [205, 94] width 67 height 21
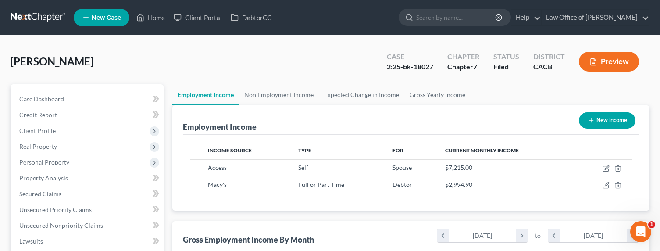
click at [468, 143] on th "Current Monthly Income" at bounding box center [506, 151] width 137 height 18
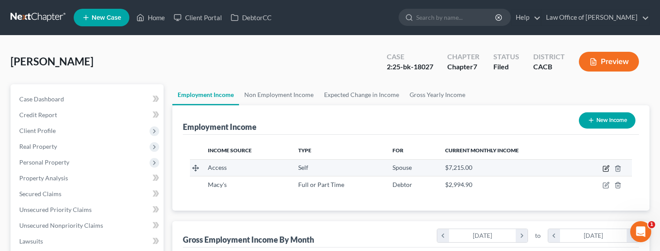
click at [606, 169] on icon "button" at bounding box center [606, 168] width 7 height 7
select select "1"
select select "4"
select select "3"
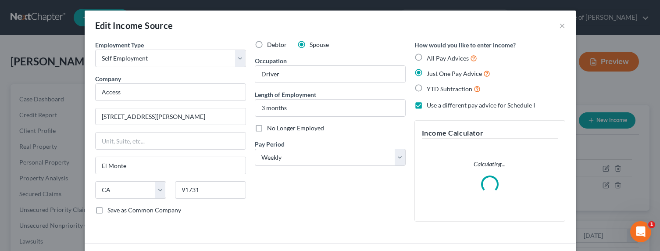
scroll to position [157, 271]
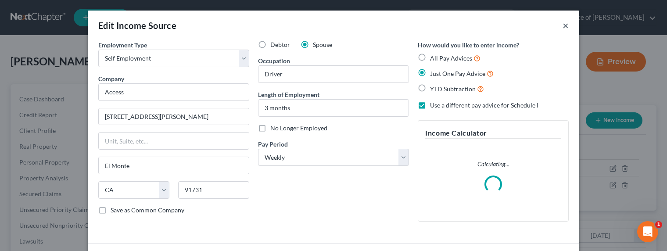
click at [563, 26] on button "×" at bounding box center [566, 25] width 6 height 11
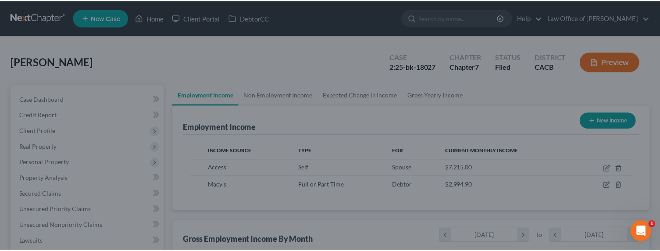
scroll to position [438672, 438562]
